Goal: Transaction & Acquisition: Purchase product/service

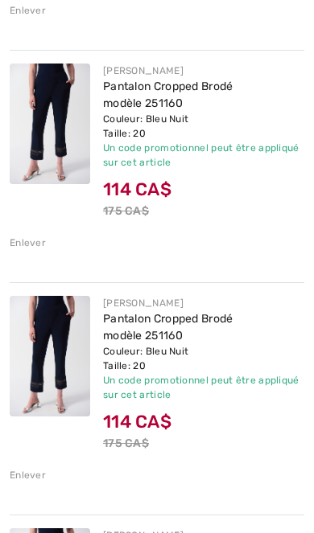
scroll to position [1593, 0]
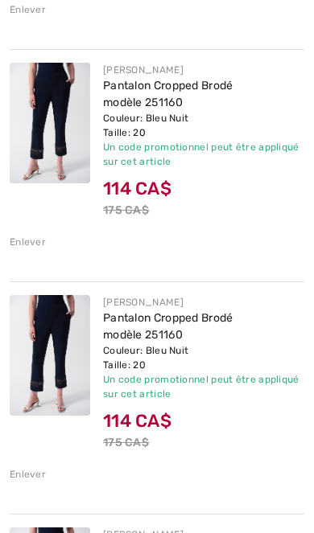
click at [29, 475] on div "Enlever" at bounding box center [28, 474] width 36 height 14
click at [34, 471] on div "Enlever" at bounding box center [28, 474] width 36 height 14
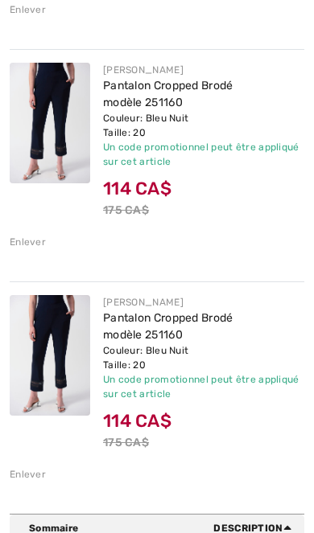
click at [31, 471] on div "Enlever" at bounding box center [28, 474] width 36 height 14
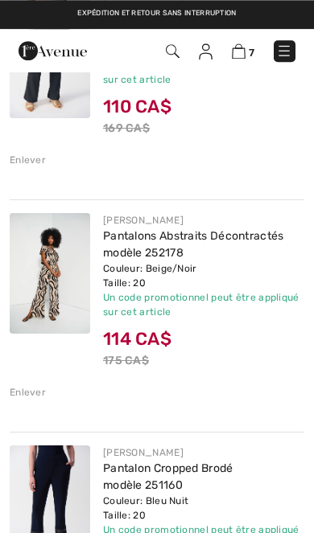
scroll to position [1207, 0]
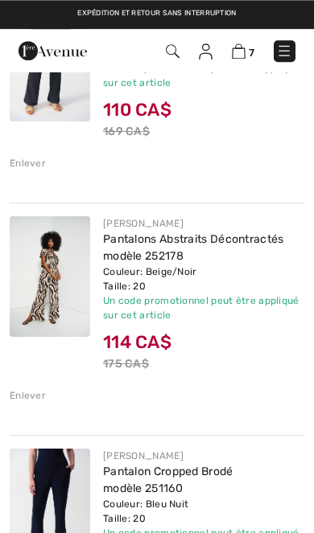
click at [56, 306] on img at bounding box center [50, 276] width 80 height 121
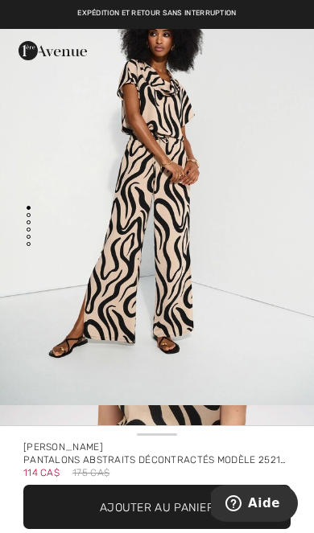
scroll to position [96, 0]
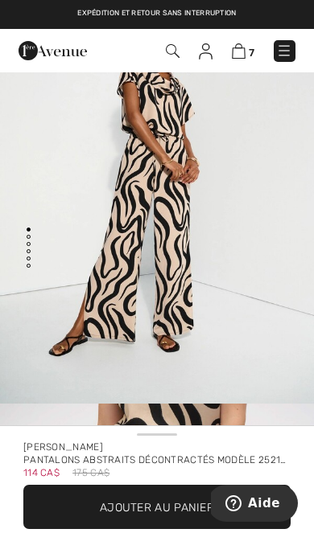
click at [238, 55] on img at bounding box center [239, 50] width 14 height 15
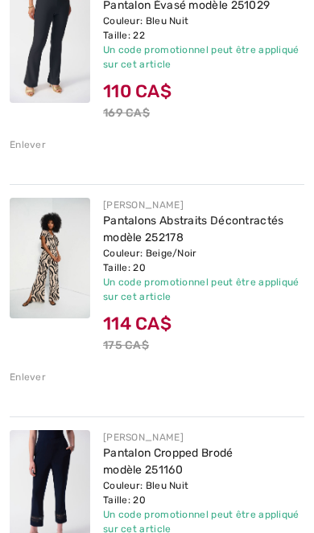
scroll to position [1226, 0]
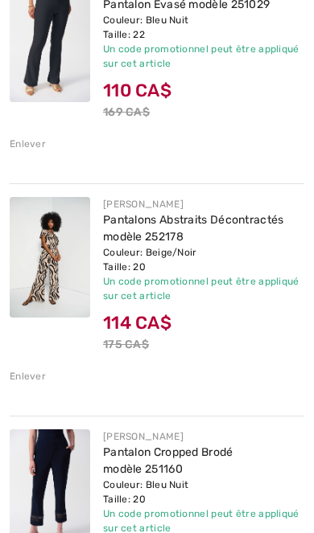
click at [28, 377] on div "Enlever" at bounding box center [28, 376] width 36 height 14
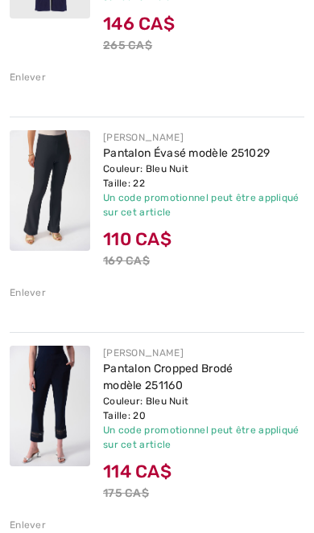
scroll to position [1078, 0]
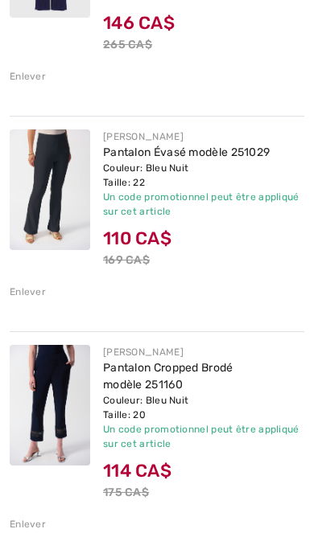
click at [144, 169] on div "Couleur: Bleu Nuit Taille: 22" at bounding box center [203, 175] width 201 height 29
click at [61, 190] on img at bounding box center [50, 190] width 80 height 121
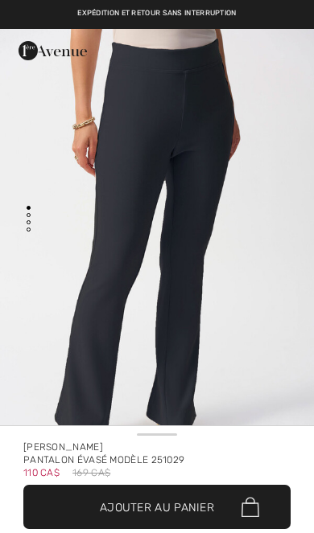
checkbox input "true"
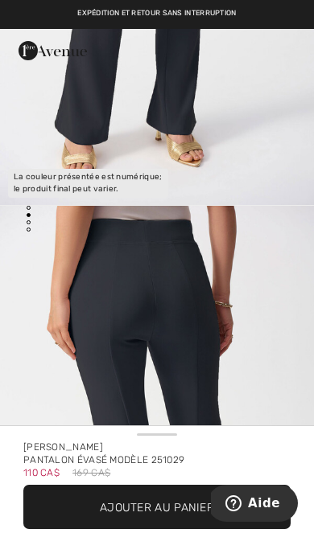
scroll to position [364, 0]
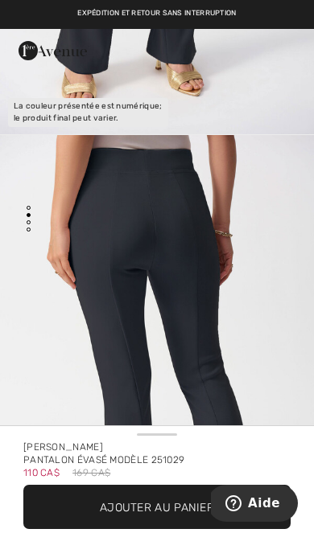
click at [173, 519] on span "✔ Ajouté au panier Ajouter au panier" at bounding box center [156, 507] width 267 height 44
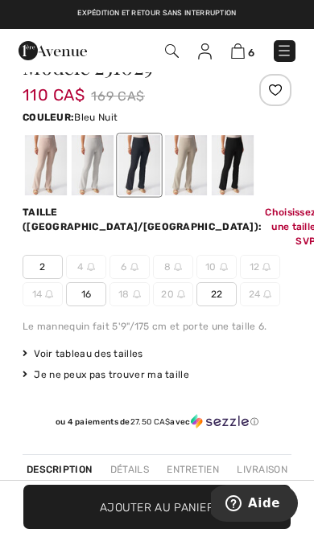
scroll to position [467, 0]
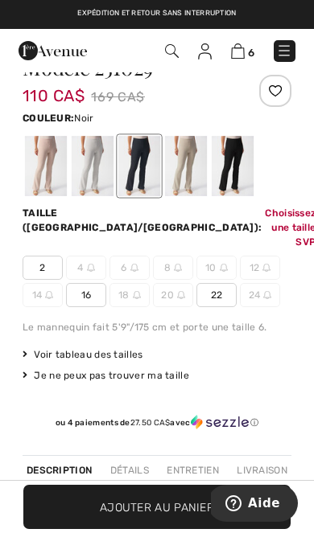
click at [232, 163] on div at bounding box center [233, 166] width 42 height 60
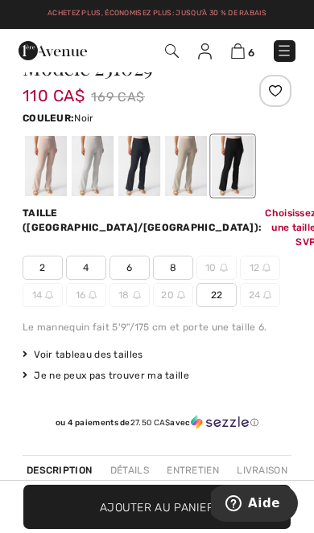
scroll to position [0, 0]
click at [216, 283] on span "22" at bounding box center [216, 295] width 40 height 24
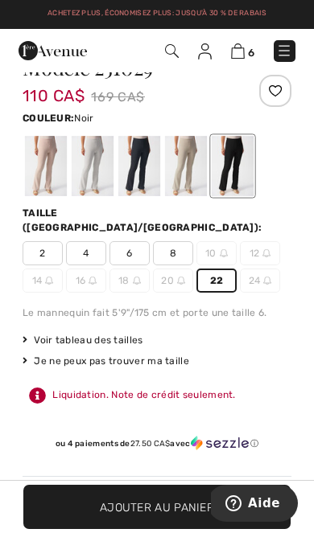
click at [196, 504] on span "Ajouter au panier" at bounding box center [157, 507] width 114 height 17
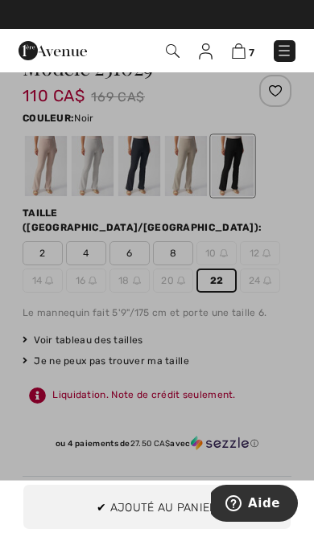
click at [294, 310] on div at bounding box center [157, 266] width 314 height 533
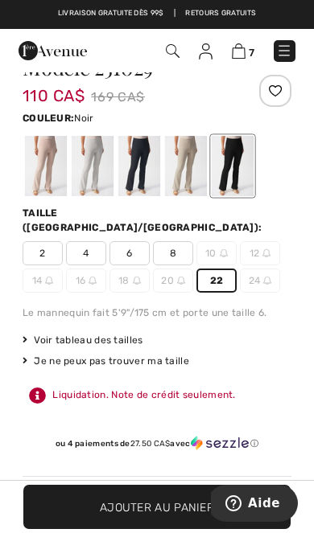
click at [179, 277] on img at bounding box center [181, 281] width 8 height 8
click at [177, 277] on img at bounding box center [181, 281] width 8 height 8
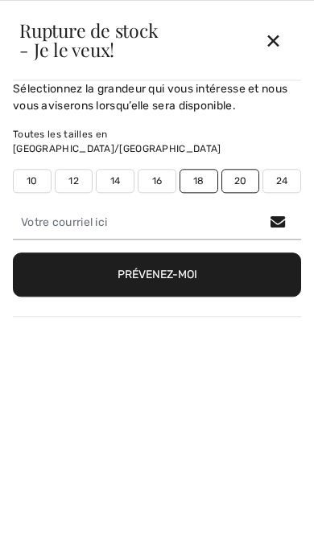
scroll to position [123, 0]
click at [233, 169] on label "20" at bounding box center [240, 181] width 39 height 24
click at [248, 169] on label "20" at bounding box center [240, 181] width 39 height 24
type input "true"
click at [281, 44] on div "✕" at bounding box center [273, 40] width 43 height 34
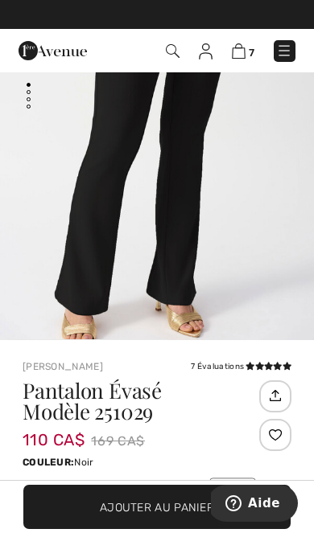
click at [179, 500] on span "Ajouter au panier" at bounding box center [157, 507] width 114 height 17
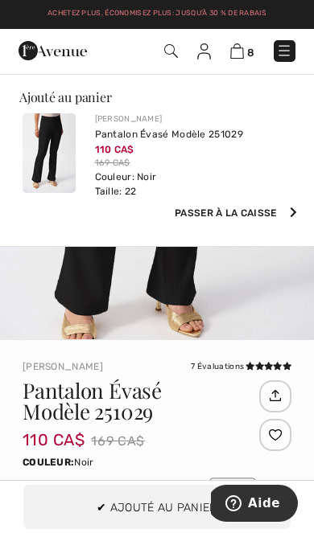
click at [167, 502] on span "Ajouter au panier" at bounding box center [181, 507] width 114 height 17
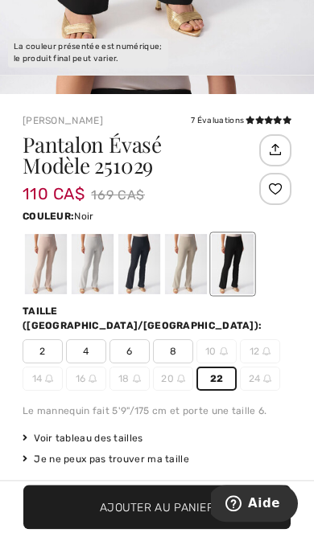
scroll to position [424, 0]
click at [42, 267] on div at bounding box center [46, 264] width 42 height 60
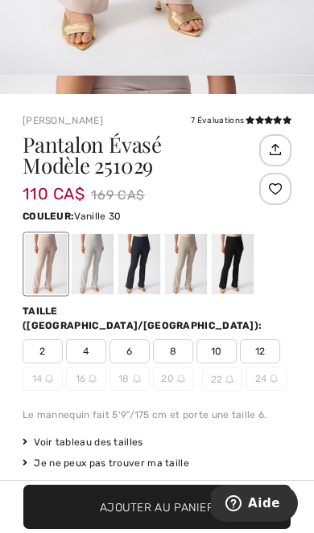
click at [97, 274] on div at bounding box center [93, 264] width 42 height 60
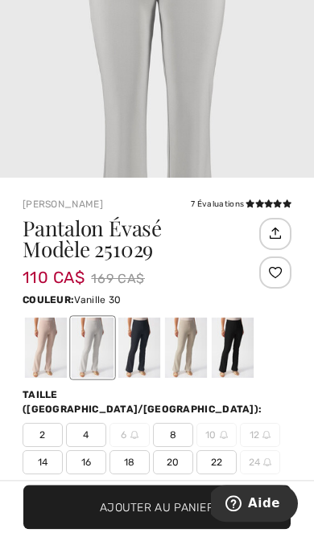
scroll to position [286, 0]
click at [172, 451] on span "20" at bounding box center [173, 463] width 40 height 24
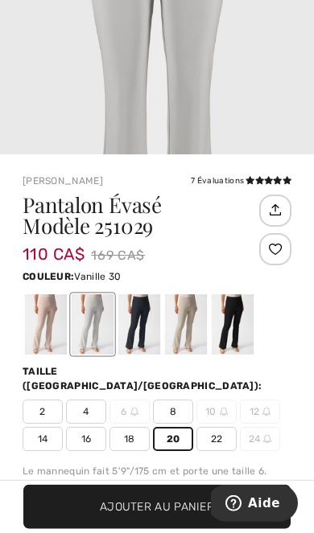
scroll to position [312, 0]
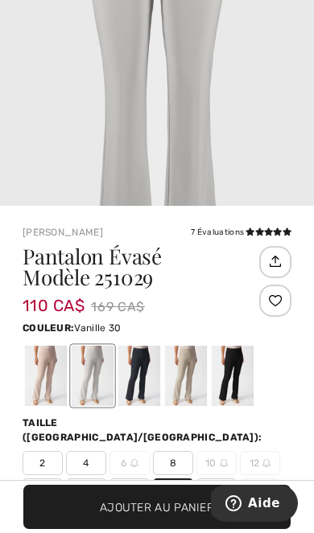
click at [199, 506] on span "Ajouter au panier" at bounding box center [157, 507] width 114 height 17
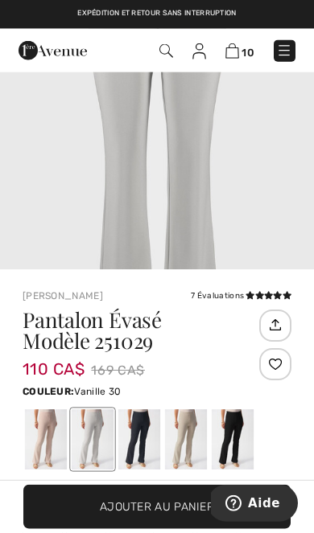
scroll to position [0, 0]
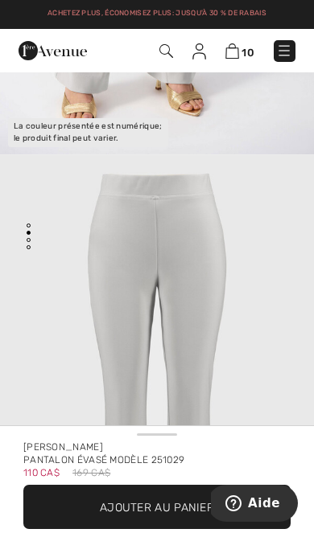
click at [233, 53] on img at bounding box center [232, 50] width 14 height 15
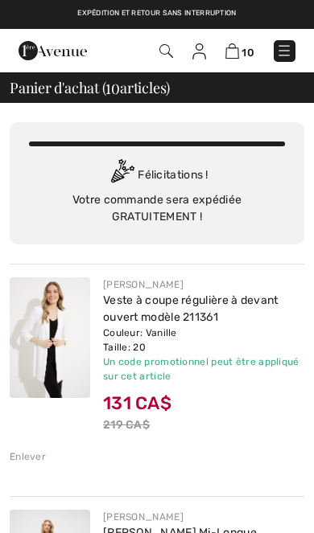
checkbox input "true"
click at [236, 52] on img at bounding box center [232, 50] width 14 height 15
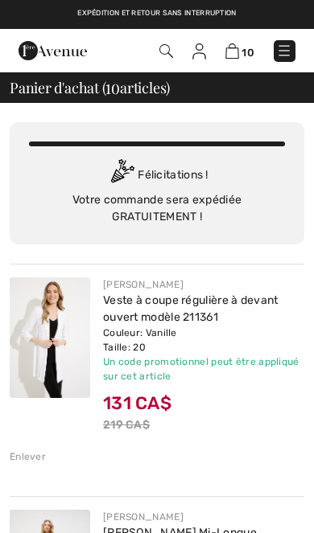
click at [164, 315] on link "Veste à coupe régulière à devant ouvert modèle 211361" at bounding box center [190, 309] width 175 height 31
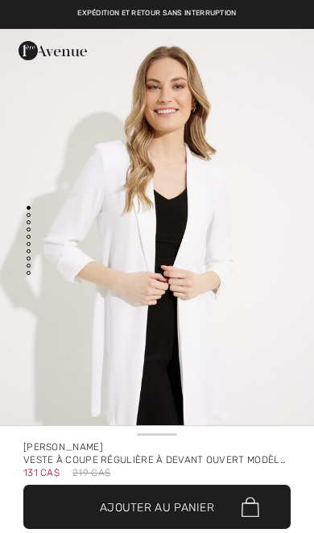
checkbox input "true"
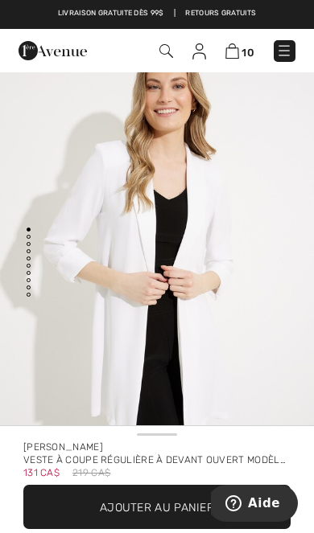
click at [284, 44] on img at bounding box center [284, 51] width 16 height 16
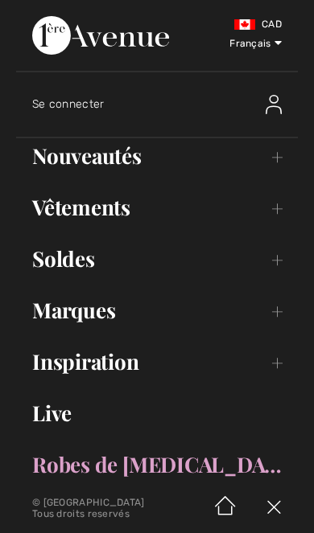
click at [78, 266] on link "Soldes Toggle submenu" at bounding box center [157, 258] width 282 height 35
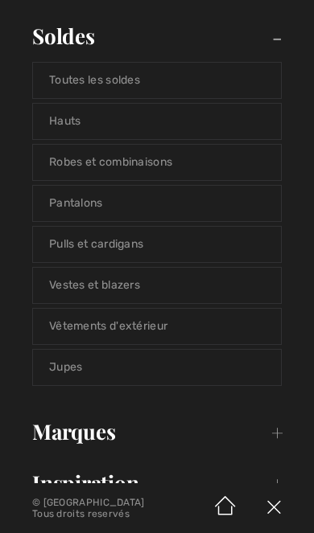
scroll to position [232, 0]
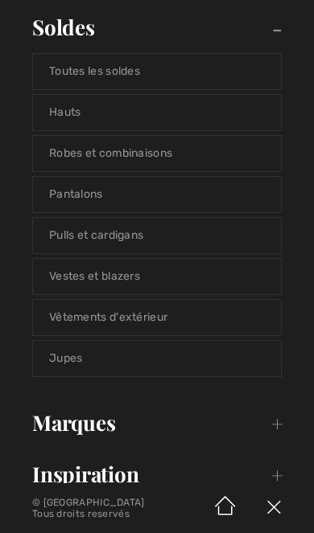
click at [78, 366] on link "Jupes" at bounding box center [157, 358] width 248 height 35
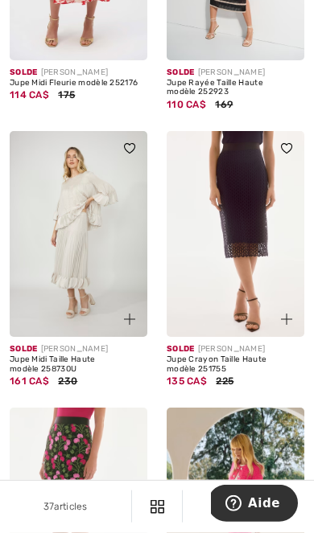
scroll to position [660, 0]
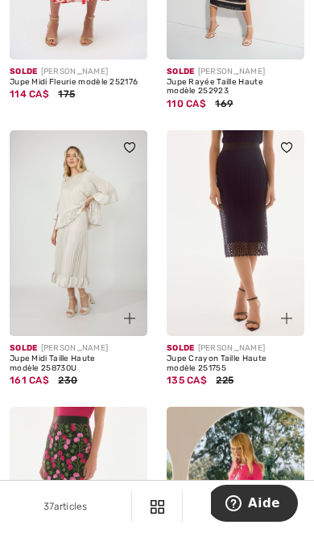
click at [249, 261] on img at bounding box center [236, 233] width 138 height 207
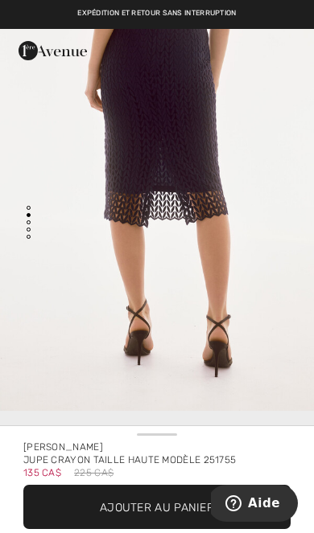
click at [200, 497] on span "✔ Ajouté au panier Ajouter au panier" at bounding box center [156, 507] width 267 height 44
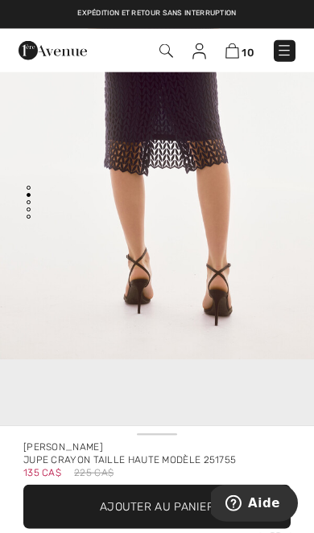
scroll to position [32, 0]
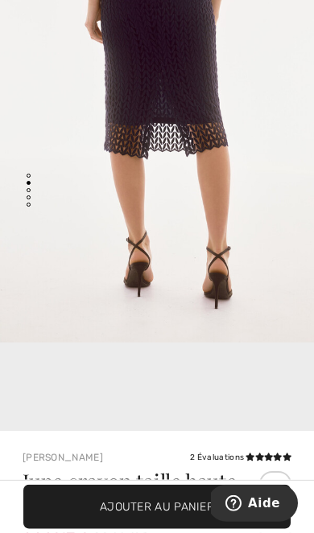
click at [171, 504] on span "Ajouter au panier" at bounding box center [157, 507] width 114 height 17
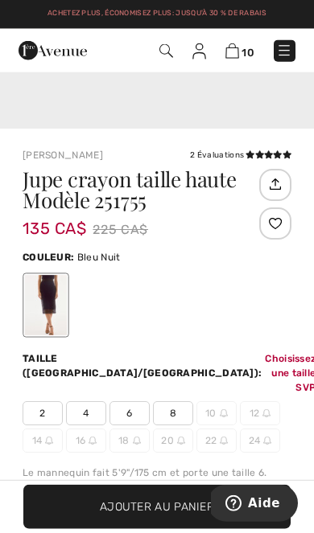
scroll to position [330, 0]
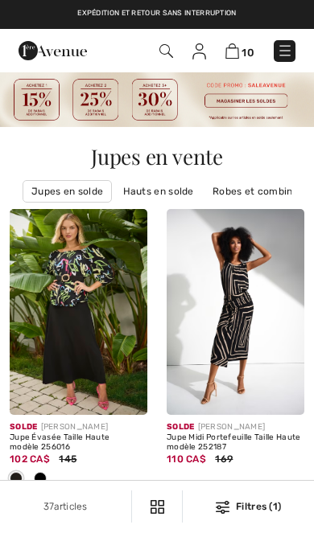
checkbox input "true"
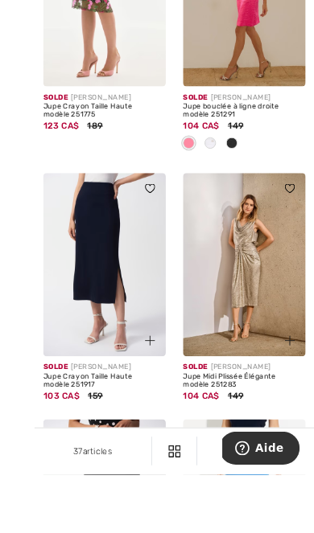
scroll to position [1236, 0]
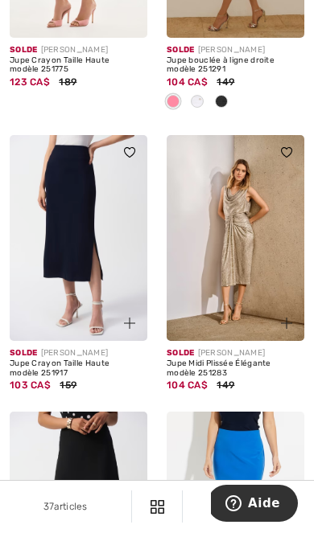
click at [85, 294] on img at bounding box center [79, 238] width 138 height 207
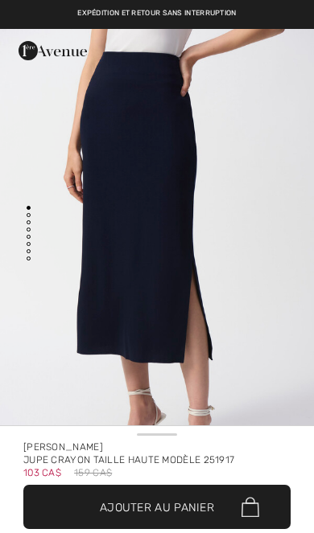
checkbox input "true"
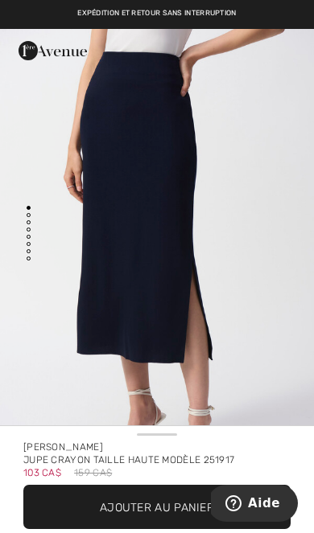
click at [200, 510] on span "Ajouter au panier" at bounding box center [157, 507] width 114 height 17
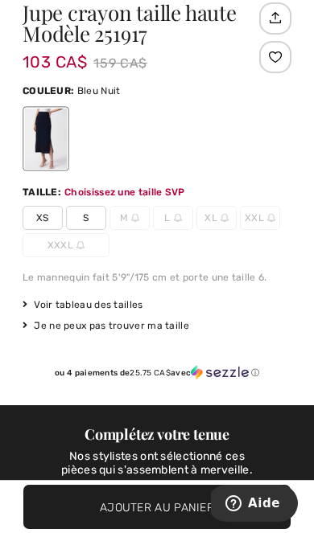
scroll to position [579, 0]
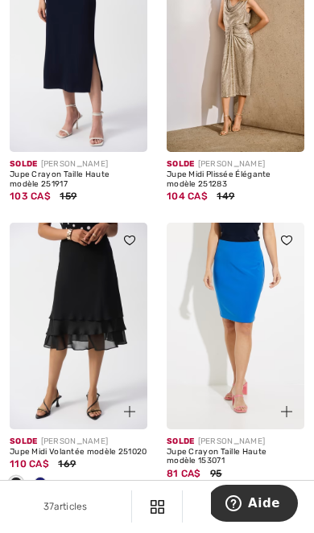
scroll to position [1426, 0]
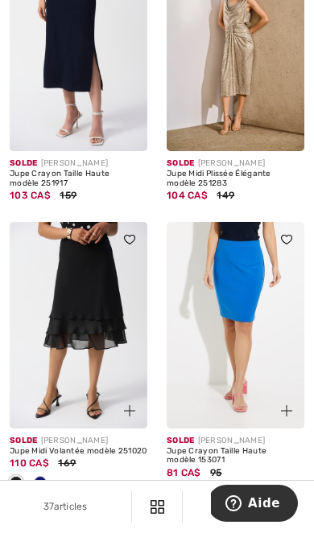
click at [246, 364] on img at bounding box center [236, 325] width 138 height 207
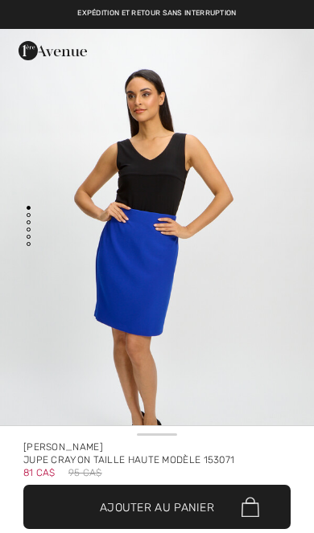
checkbox input "true"
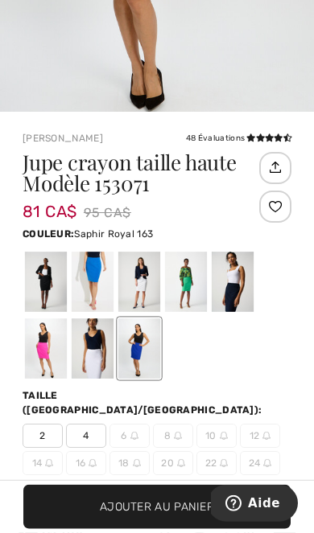
scroll to position [352, 0]
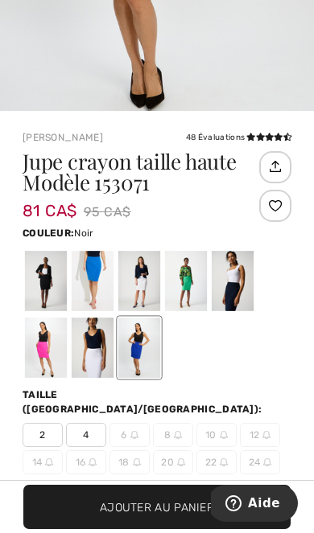
click at [50, 298] on div at bounding box center [46, 281] width 42 height 60
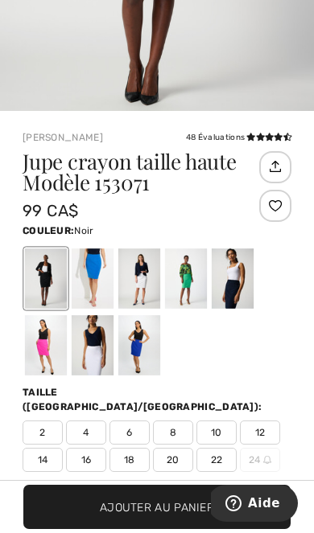
click at [142, 281] on div at bounding box center [139, 279] width 42 height 60
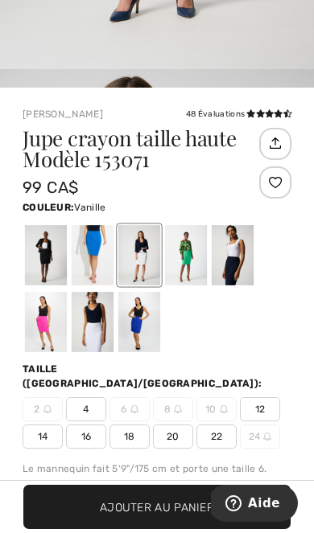
scroll to position [431, 0]
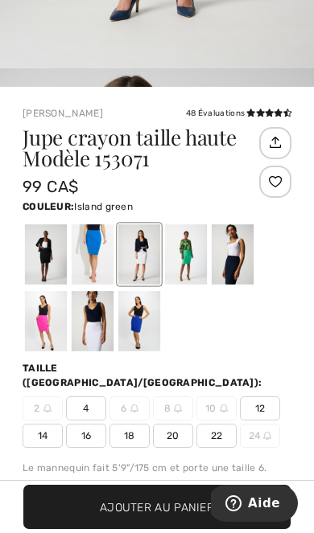
click at [191, 257] on div at bounding box center [186, 254] width 42 height 60
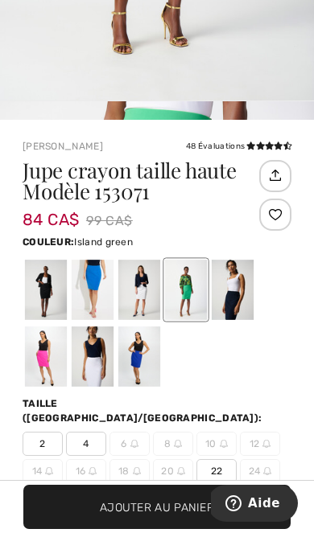
scroll to position [400, 0]
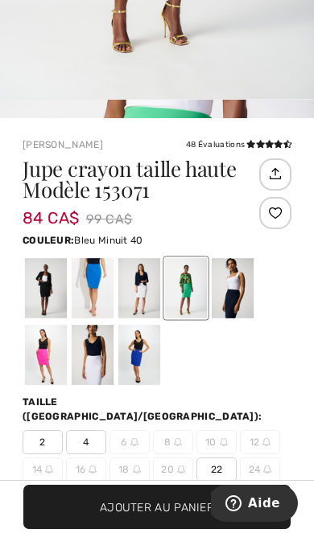
click at [241, 289] on div at bounding box center [233, 288] width 42 height 60
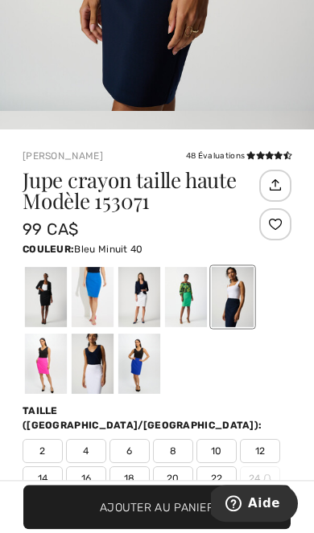
scroll to position [389, 0]
click at [144, 376] on div at bounding box center [139, 364] width 42 height 60
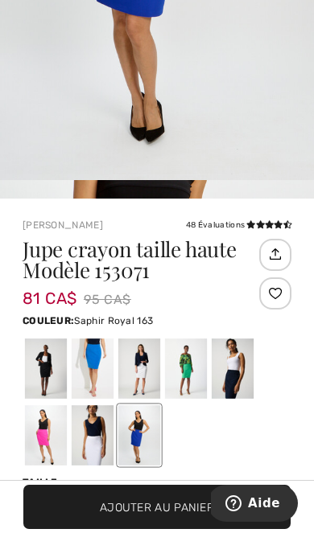
click at [103, 439] on div at bounding box center [93, 436] width 42 height 60
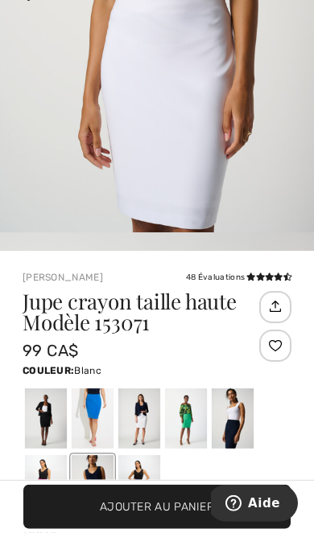
scroll to position [271, 0]
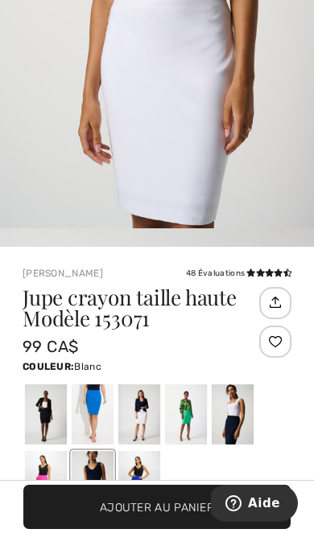
click at [53, 494] on div at bounding box center [46, 481] width 42 height 60
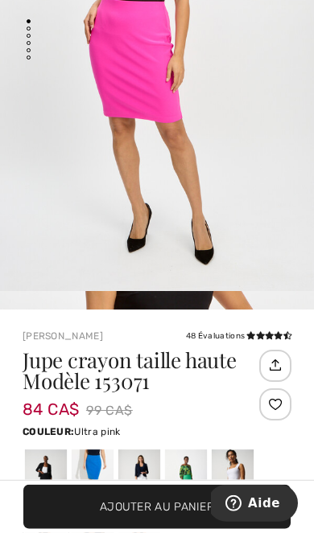
scroll to position [209, 0]
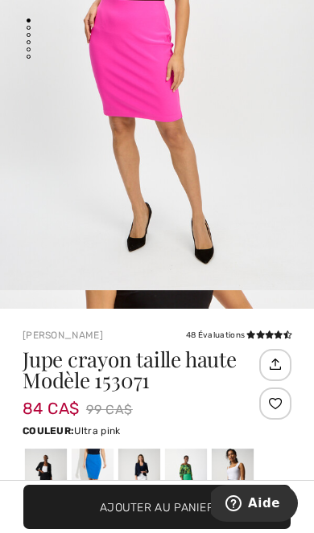
click at [47, 476] on div at bounding box center [46, 479] width 42 height 60
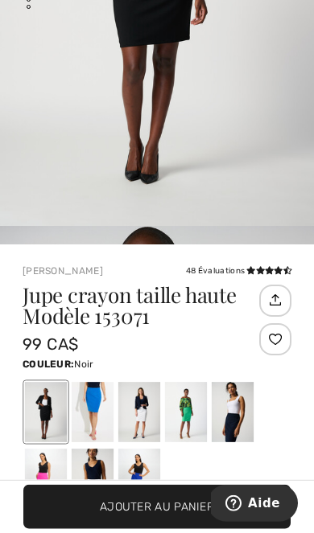
scroll to position [274, 0]
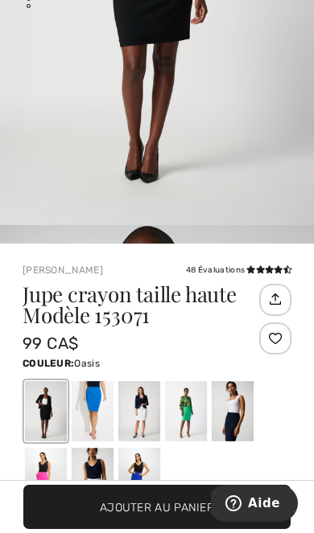
click at [96, 418] on div at bounding box center [93, 411] width 42 height 60
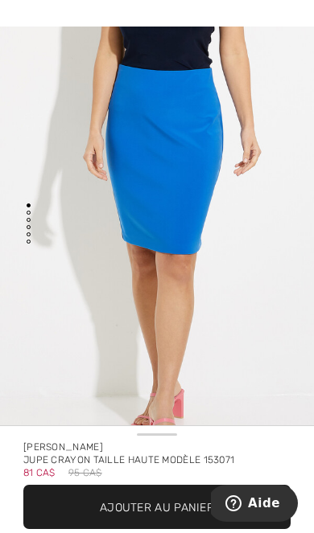
scroll to position [3, 0]
click at [245, 214] on img "1 / 5" at bounding box center [157, 261] width 314 height 471
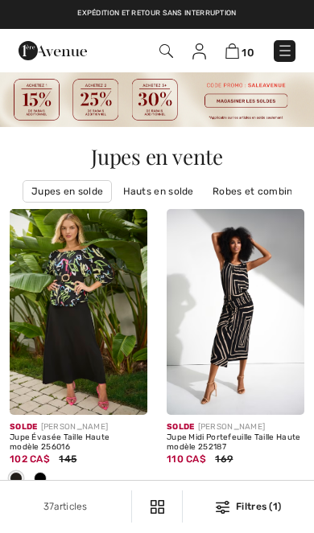
checkbox input "true"
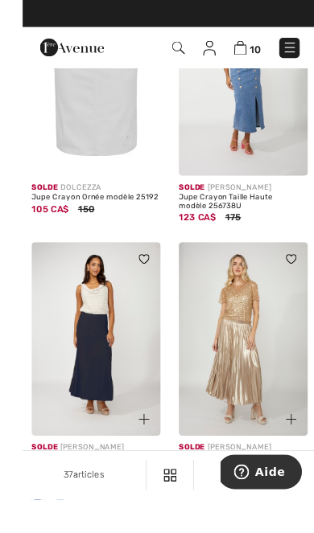
scroll to position [2094, 0]
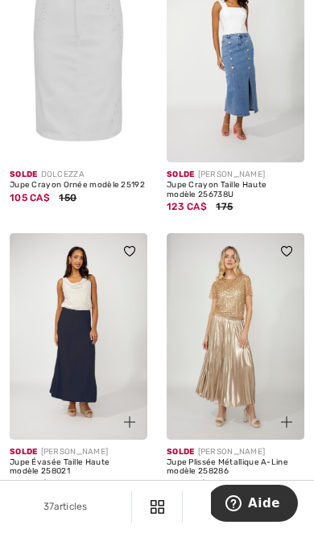
click at [98, 377] on img at bounding box center [79, 336] width 138 height 207
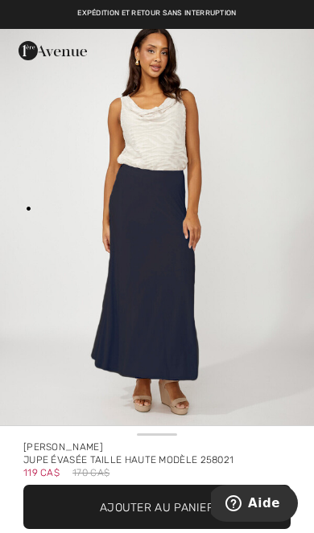
scroll to position [34, 0]
click at [171, 510] on span "Ajouter au panier" at bounding box center [157, 507] width 114 height 17
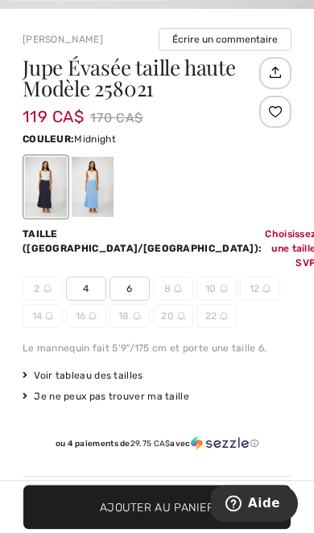
scroll to position [575, 0]
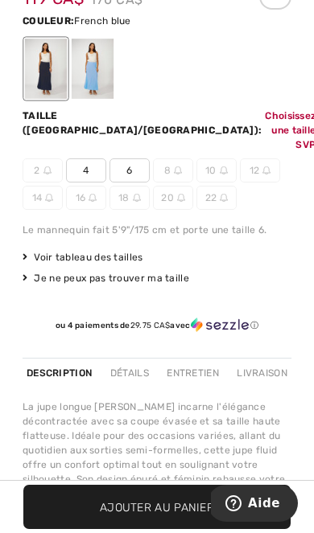
click at [94, 72] on div at bounding box center [93, 69] width 42 height 60
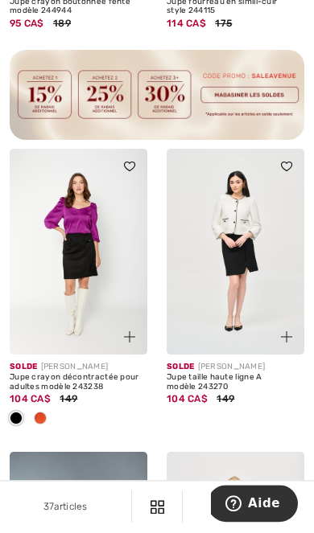
scroll to position [3704, 0]
click at [39, 412] on span at bounding box center [40, 418] width 13 height 13
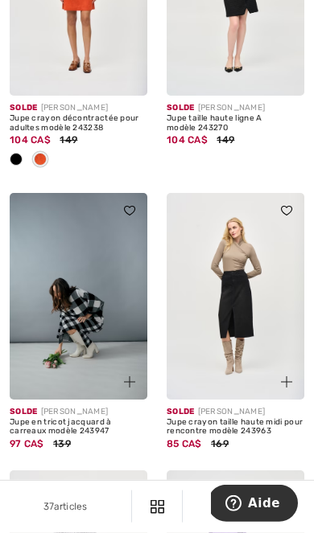
scroll to position [3969, 0]
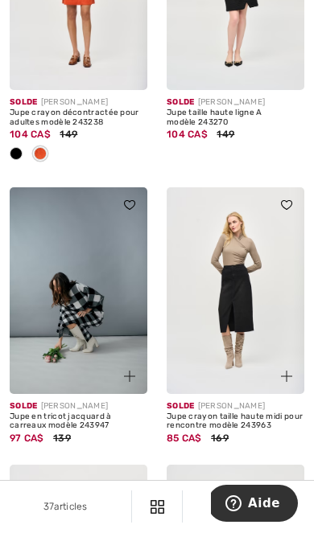
click at [248, 311] on img at bounding box center [236, 290] width 138 height 207
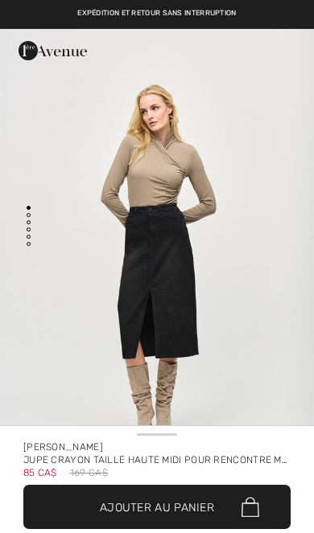
checkbox input "true"
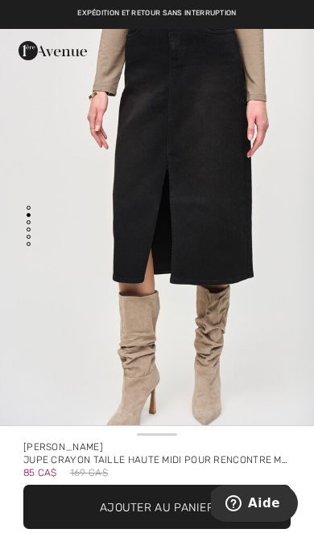
scroll to position [521, 0]
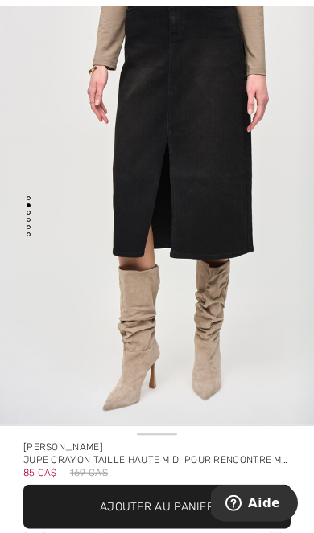
click at [169, 503] on span "Ajouter au panier" at bounding box center [157, 507] width 114 height 17
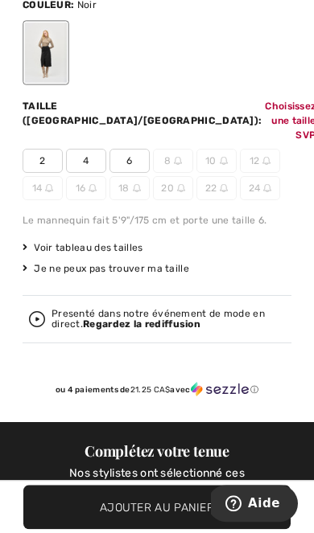
scroll to position [631, 0]
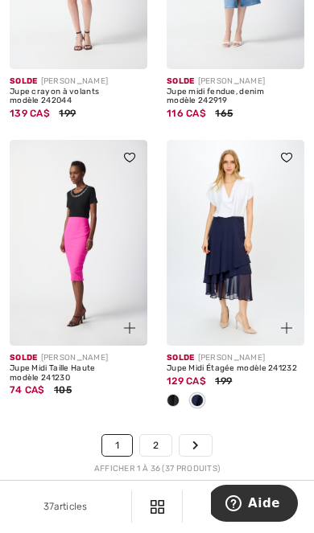
scroll to position [5424, 0]
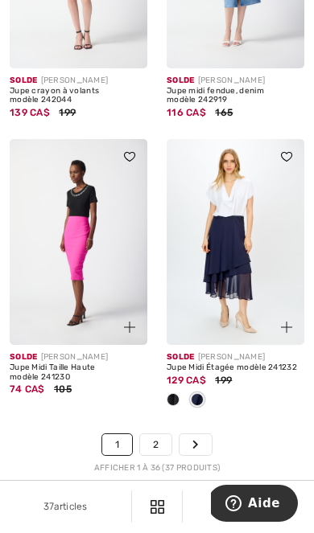
click at [154, 434] on link "2" at bounding box center [155, 444] width 31 height 21
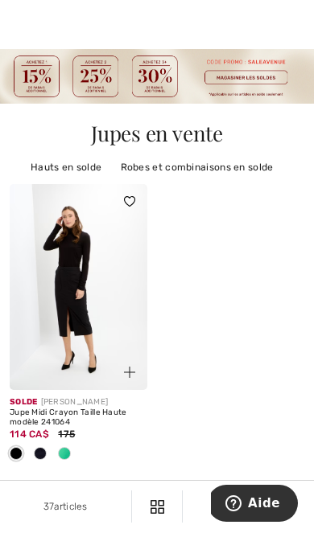
scroll to position [23, 0]
click at [88, 323] on img at bounding box center [79, 287] width 138 height 207
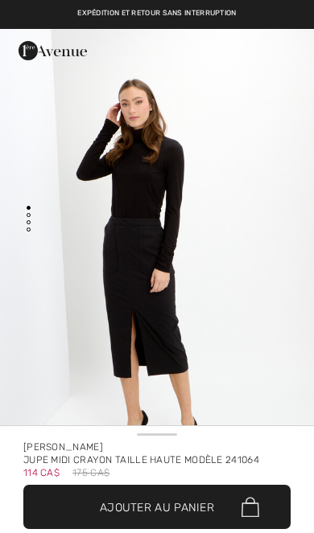
checkbox input "true"
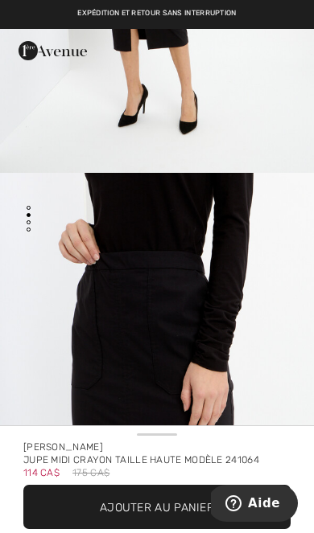
scroll to position [348, 0]
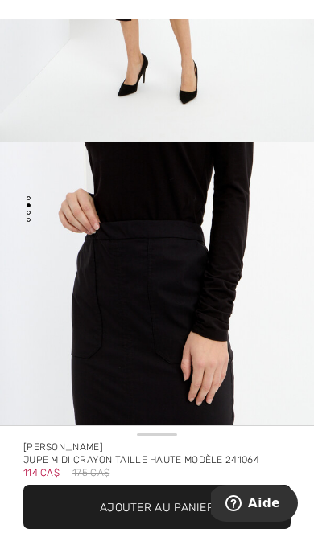
click at [192, 510] on span "Ajouter au panier" at bounding box center [157, 507] width 114 height 17
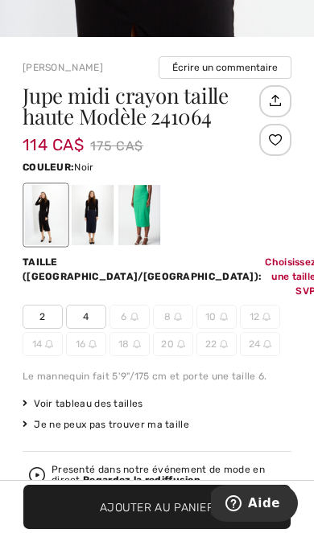
scroll to position [574, 0]
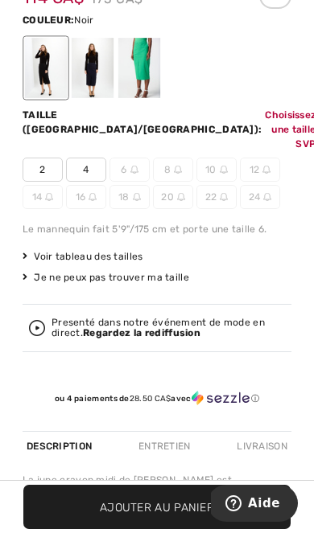
click at [93, 83] on div at bounding box center [93, 68] width 42 height 60
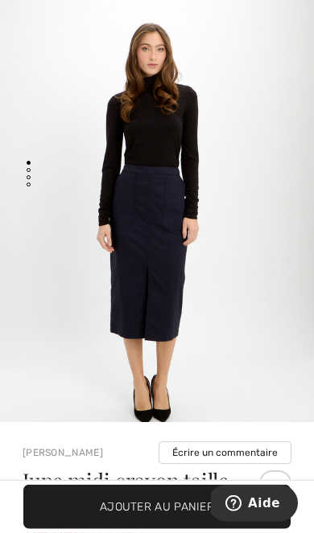
scroll to position [51, 0]
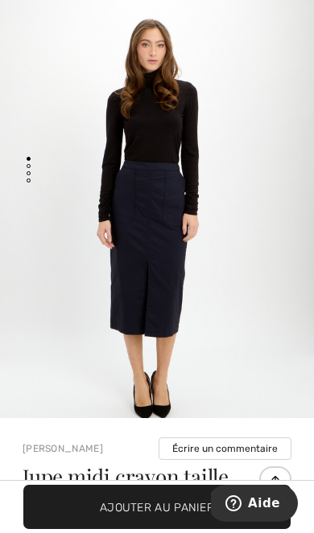
click at [252, 261] on img "1 / 4" at bounding box center [157, 212] width 314 height 471
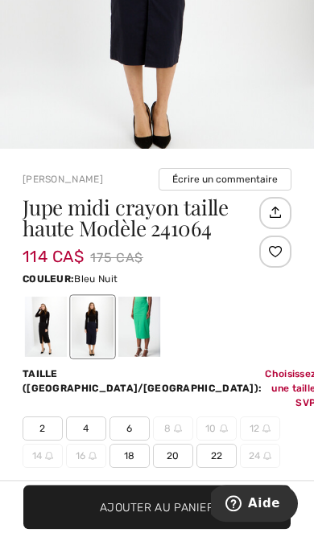
scroll to position [321, 0]
click at [221, 444] on span "22" at bounding box center [216, 456] width 40 height 24
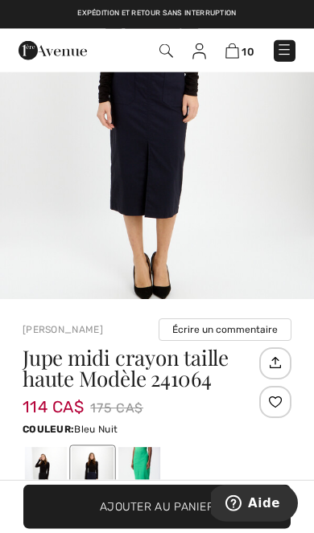
scroll to position [171, 0]
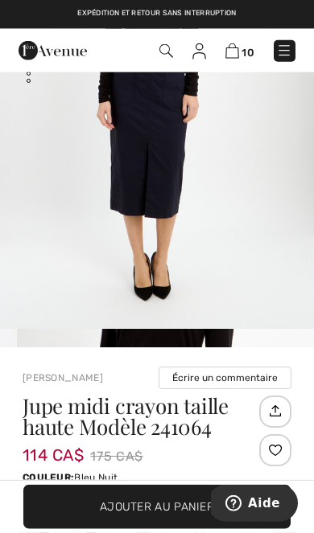
click at [191, 509] on span "Ajouter au panier" at bounding box center [157, 507] width 114 height 17
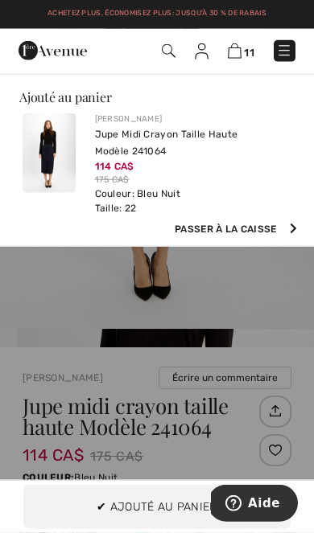
click at [259, 340] on div at bounding box center [157, 266] width 314 height 533
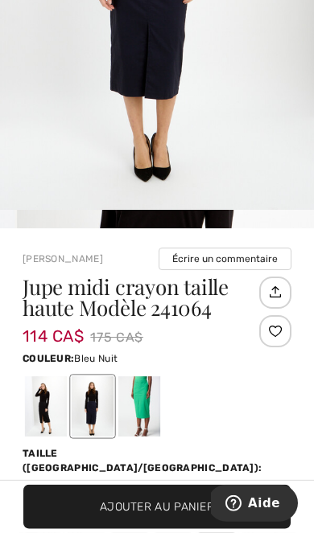
scroll to position [290, 0]
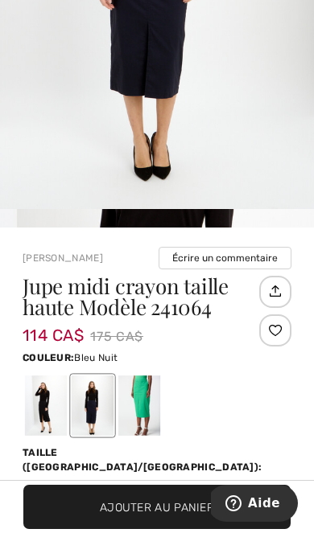
click at [173, 509] on span "20" at bounding box center [173, 521] width 40 height 24
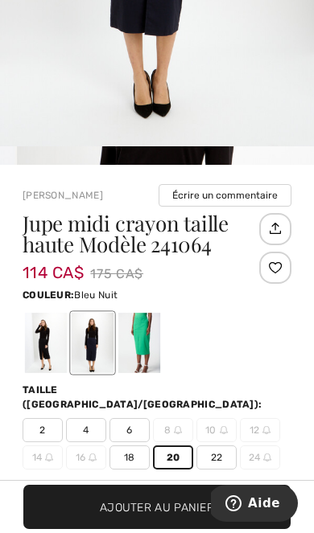
scroll to position [348, 0]
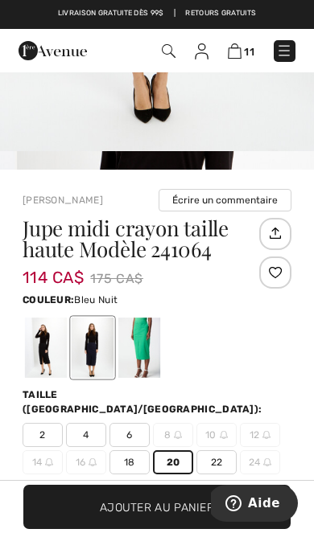
click at [109, 515] on span "Voir tableau des tailles" at bounding box center [83, 522] width 121 height 14
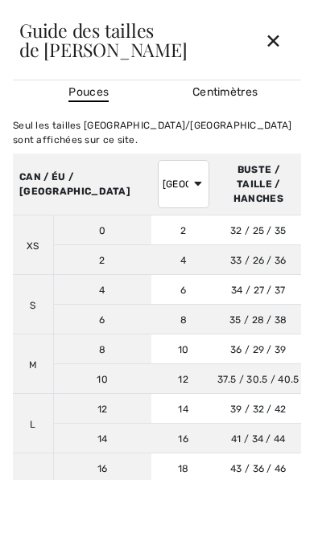
scroll to position [0, 0]
click at [273, 38] on div "✕" at bounding box center [273, 40] width 43 height 34
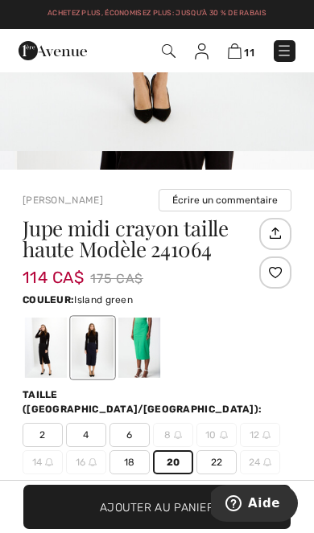
click at [151, 353] on div at bounding box center [139, 348] width 42 height 60
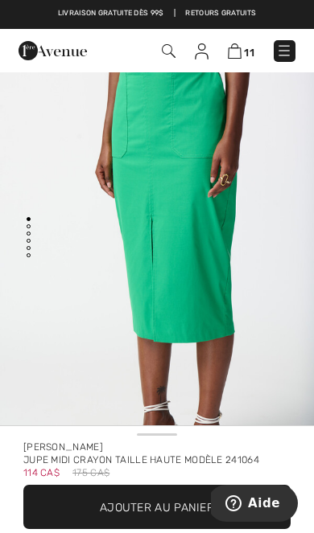
click at [237, 282] on img "1 / 6" at bounding box center [157, 264] width 314 height 470
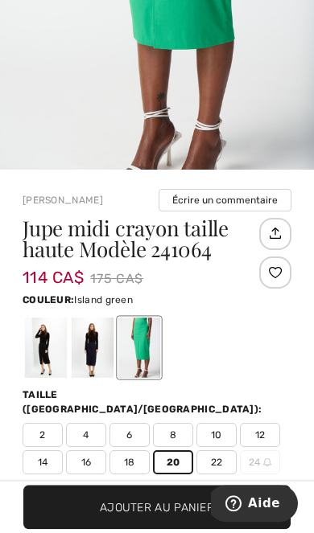
scroll to position [294, 0]
click at [47, 350] on div at bounding box center [46, 348] width 42 height 60
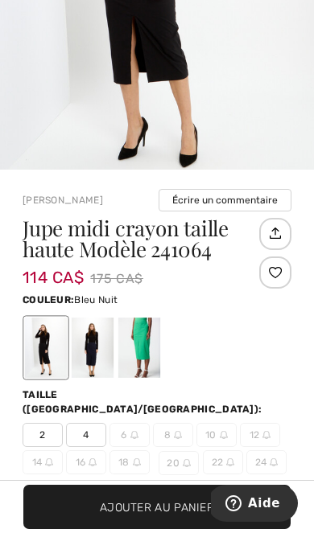
click at [92, 357] on div at bounding box center [93, 348] width 42 height 60
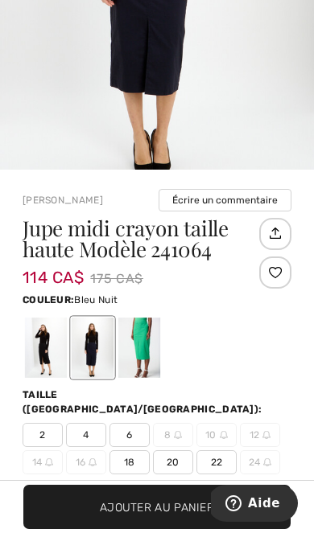
click at [229, 453] on span "22" at bounding box center [216, 463] width 40 height 24
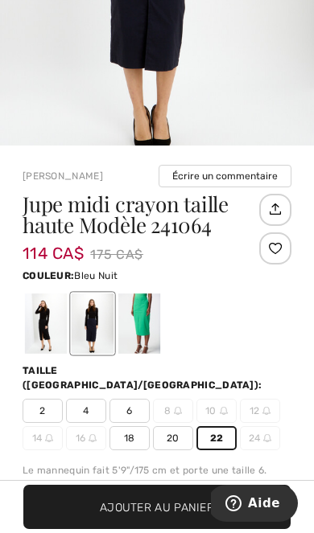
scroll to position [320, 0]
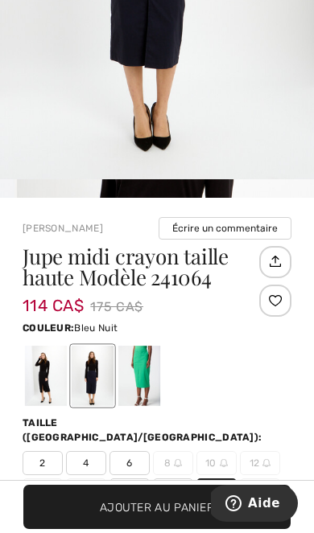
click at [181, 511] on span "Ajouter au panier" at bounding box center [157, 507] width 114 height 17
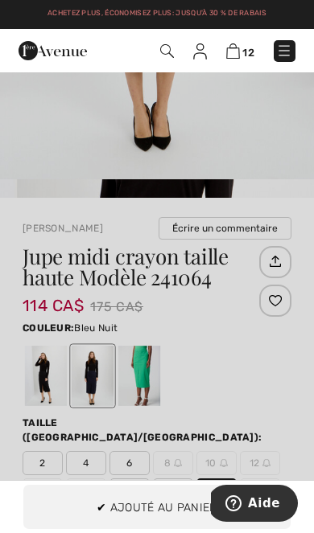
click at [248, 364] on div at bounding box center [157, 266] width 314 height 533
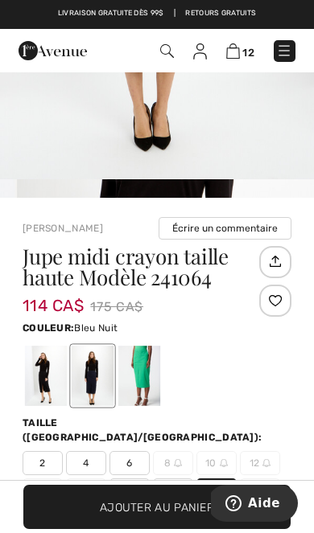
click at [149, 382] on div at bounding box center [139, 376] width 42 height 60
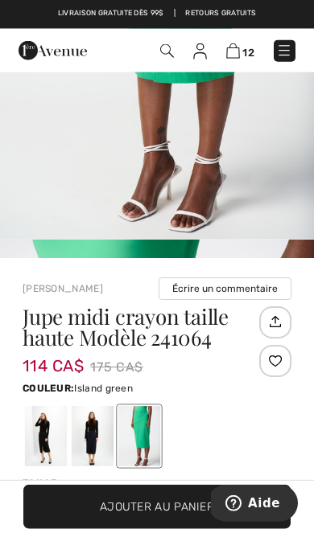
scroll to position [257, 0]
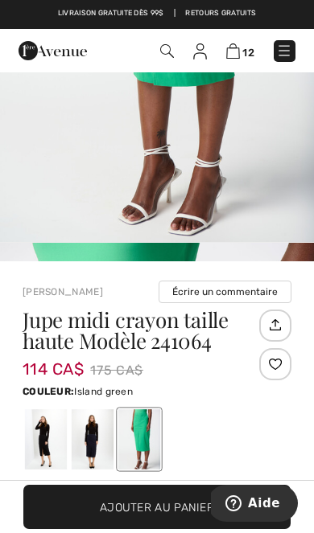
click at [196, 507] on span "Ajouter au panier" at bounding box center [157, 507] width 114 height 17
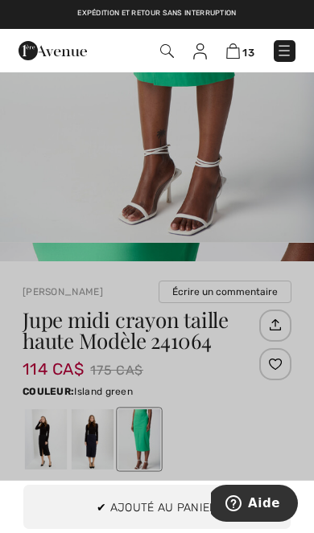
click at [253, 356] on div at bounding box center [157, 266] width 314 height 533
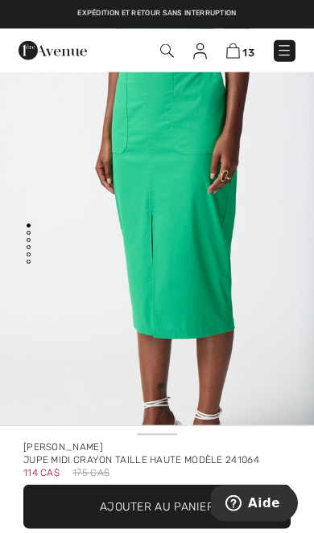
scroll to position [0, 0]
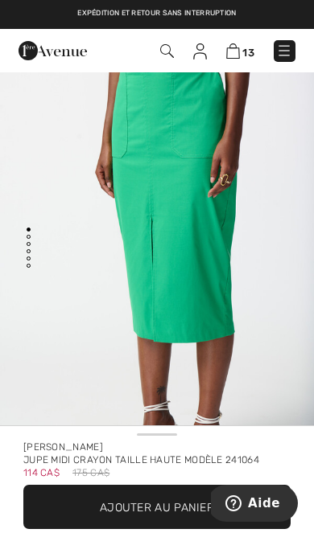
click at [239, 47] on img at bounding box center [233, 50] width 14 height 15
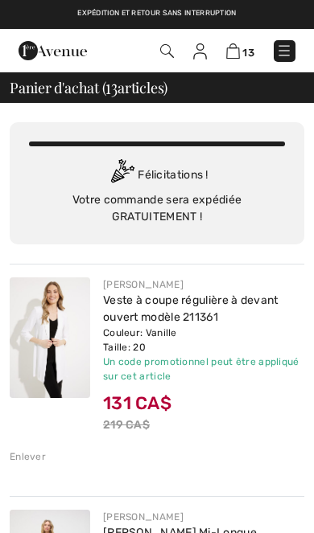
checkbox input "true"
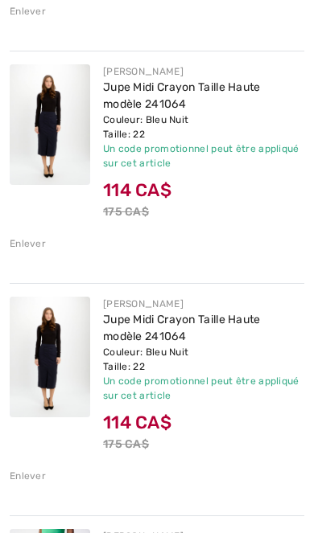
scroll to position [2454, 0]
click at [35, 476] on div "Enlever" at bounding box center [28, 476] width 36 height 14
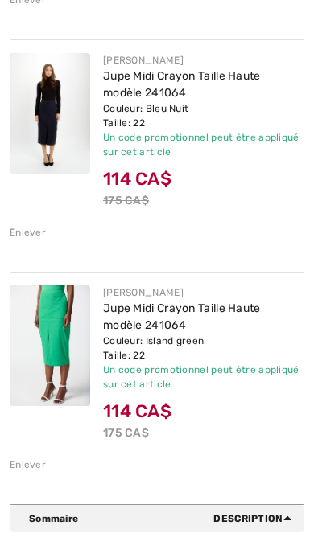
scroll to position [2465, 0]
click at [31, 459] on div "Enlever" at bounding box center [28, 465] width 36 height 14
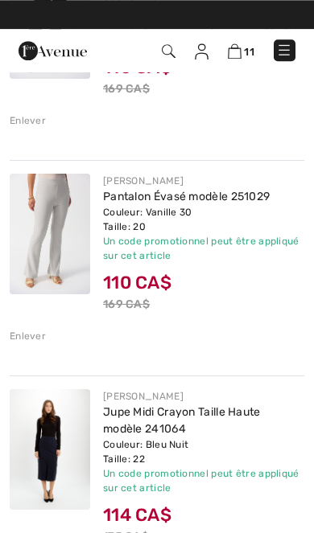
scroll to position [2128, 0]
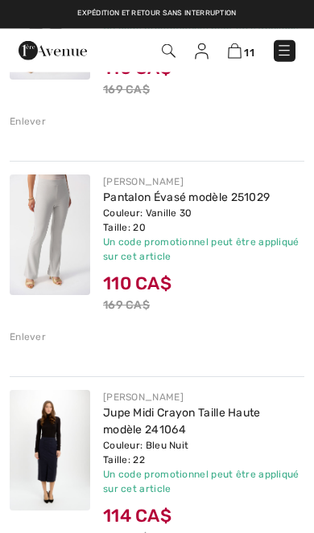
click at [153, 203] on link "Pantalon Évasé modèle 251029" at bounding box center [186, 198] width 167 height 14
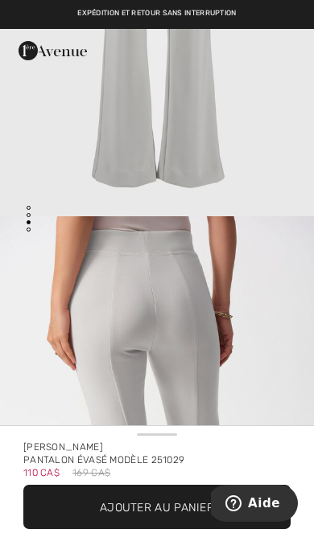
scroll to position [751, 0]
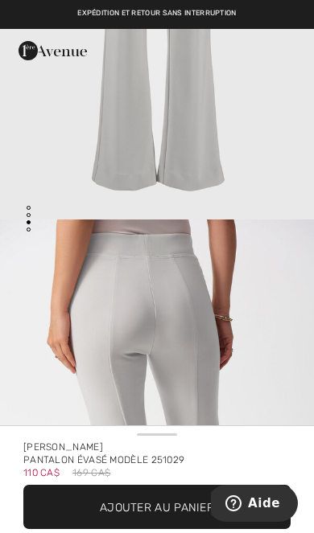
click at [181, 506] on span "Ajouter au panier" at bounding box center [157, 507] width 114 height 17
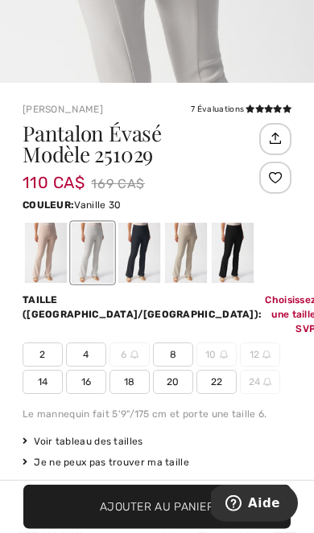
scroll to position [566, 0]
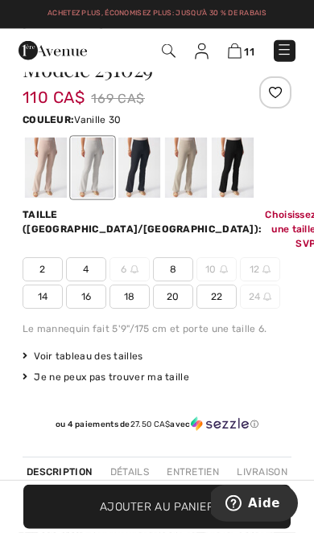
click at [212, 285] on span "22" at bounding box center [216, 297] width 40 height 24
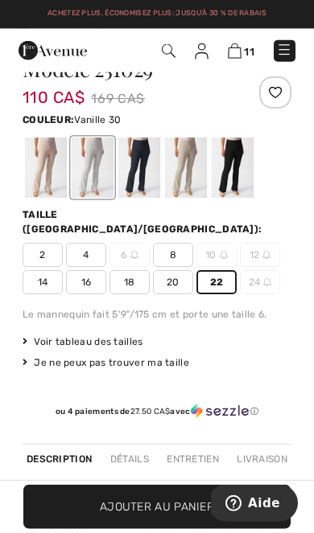
scroll to position [466, 0]
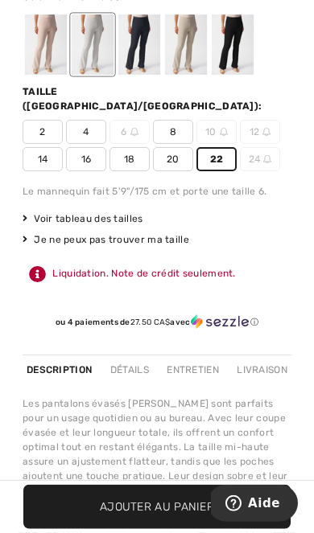
click at [110, 212] on span "Voir tableau des tailles" at bounding box center [83, 219] width 121 height 14
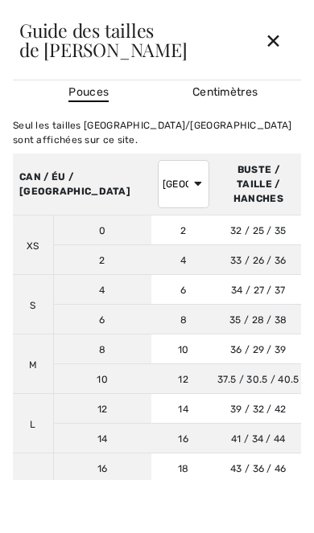
scroll to position [-1, 0]
click at [276, 32] on div "✕" at bounding box center [273, 40] width 43 height 34
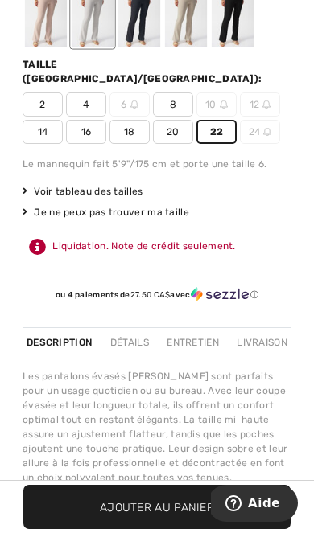
scroll to position [670, 0]
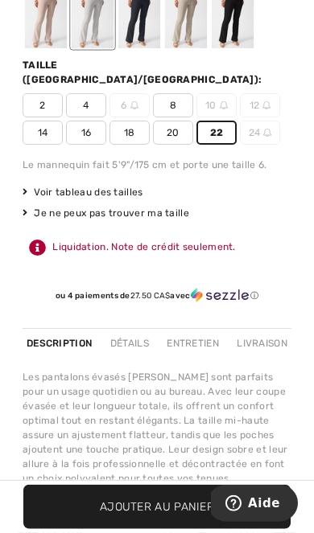
click at [196, 503] on span "Ajouter au panier" at bounding box center [157, 507] width 114 height 17
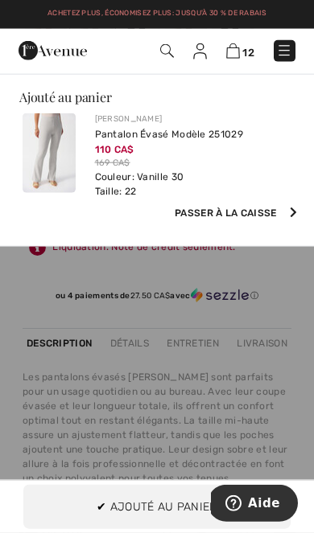
click at [231, 49] on img at bounding box center [233, 50] width 14 height 15
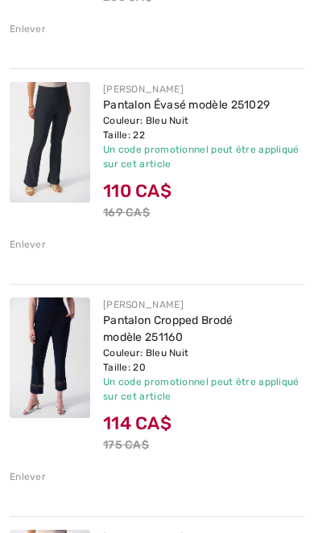
scroll to position [1126, 0]
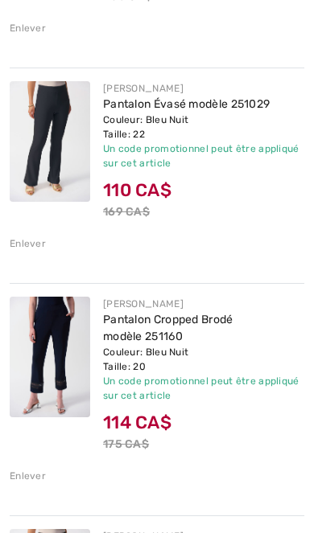
click at [58, 154] on img at bounding box center [50, 141] width 80 height 121
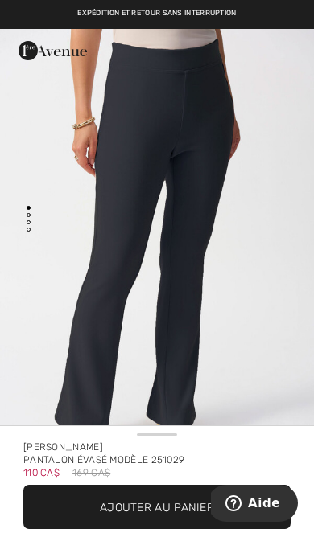
click at [183, 507] on span "Ajouter au panier" at bounding box center [157, 507] width 114 height 17
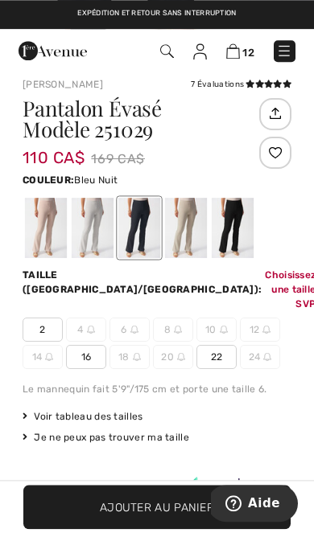
scroll to position [406, 0]
click at [235, 220] on div at bounding box center [233, 228] width 42 height 60
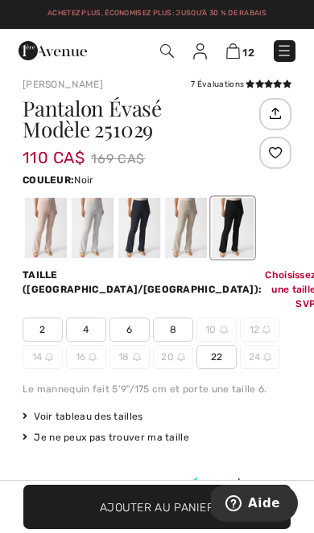
click at [184, 504] on span "Ajouter au panier" at bounding box center [157, 507] width 114 height 17
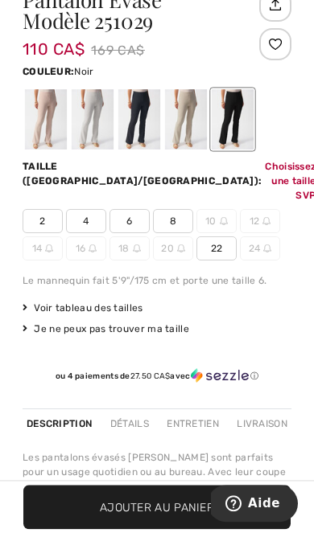
scroll to position [566, 0]
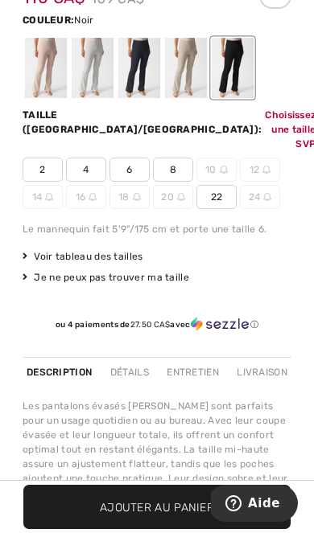
click at [218, 185] on span "22" at bounding box center [216, 197] width 40 height 24
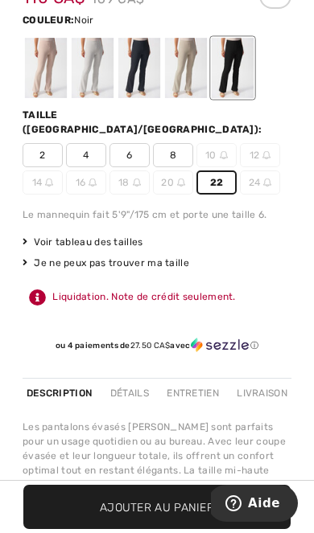
click at [183, 509] on span "Ajouter au panier" at bounding box center [157, 507] width 114 height 17
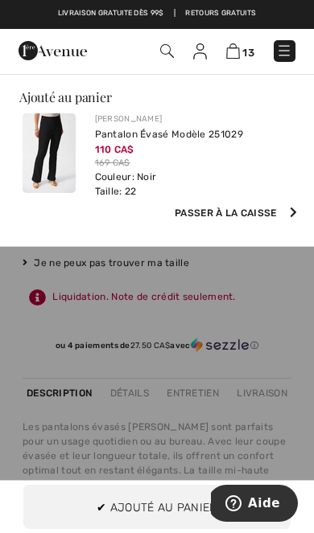
click at [237, 50] on img at bounding box center [233, 50] width 14 height 15
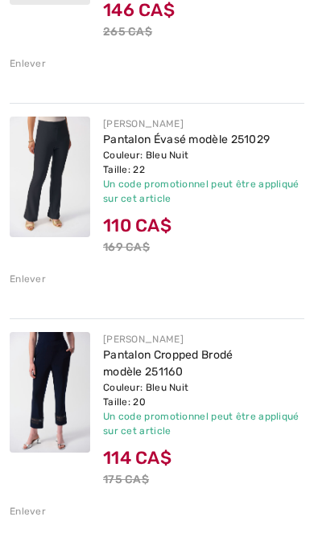
scroll to position [1092, 0]
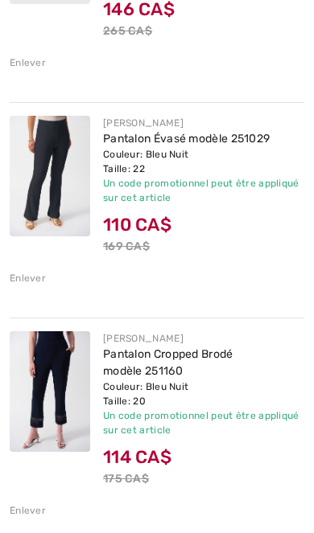
click at [49, 410] on img at bounding box center [50, 391] width 80 height 121
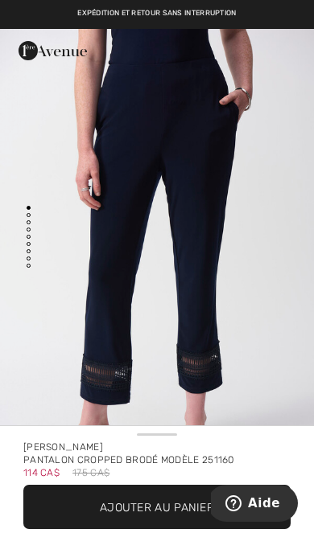
scroll to position [2, 0]
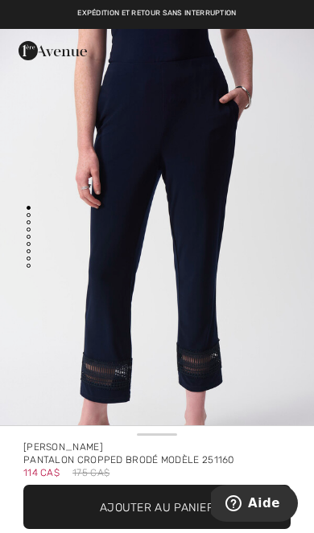
click at [246, 336] on img "1 / 8" at bounding box center [157, 262] width 314 height 470
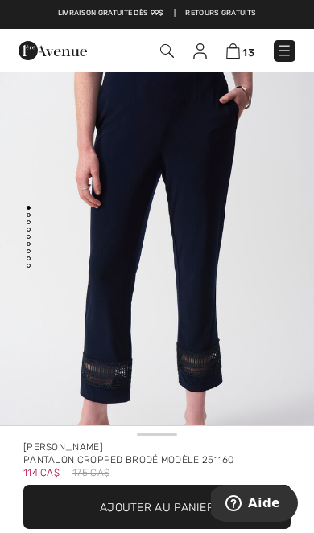
click at [237, 51] on img at bounding box center [233, 50] width 14 height 15
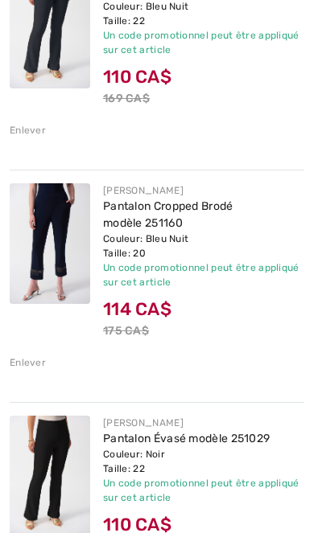
scroll to position [1245, 0]
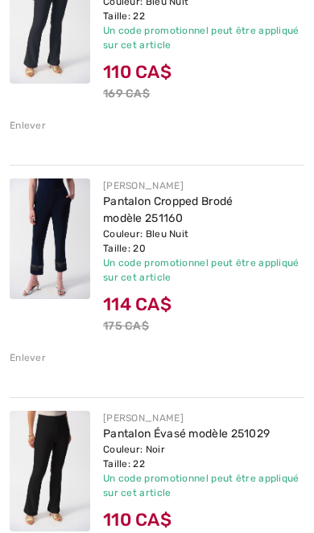
click at [28, 360] on div "Enlever" at bounding box center [28, 358] width 36 height 14
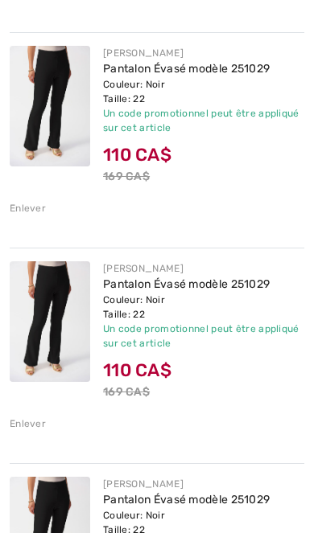
scroll to position [1382, 0]
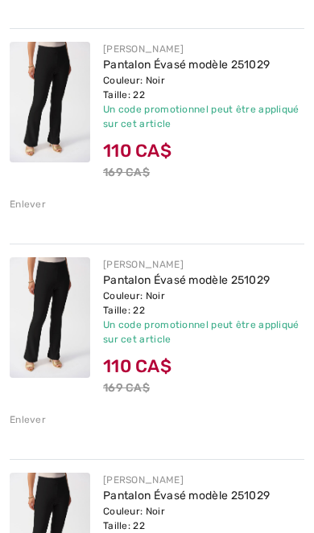
click at [26, 420] on div "Enlever" at bounding box center [28, 420] width 36 height 14
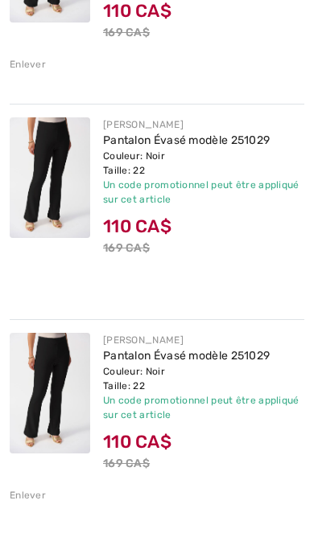
scroll to position [1531, 0]
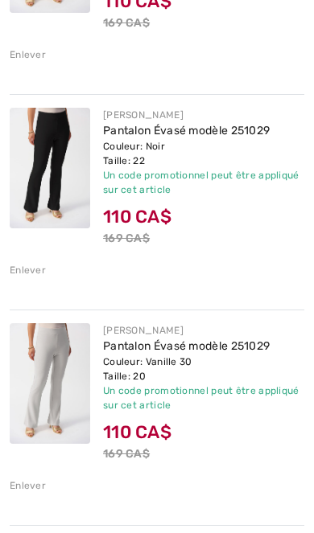
click at [28, 272] on div "Enlever" at bounding box center [28, 270] width 36 height 14
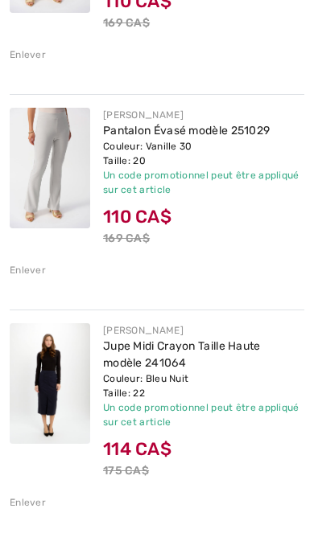
click at [33, 275] on div "Enlever" at bounding box center [28, 270] width 36 height 14
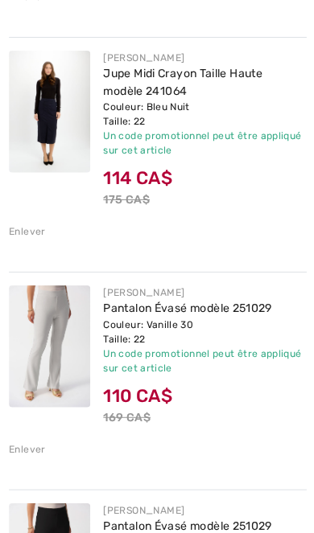
scroll to position [1626, 0]
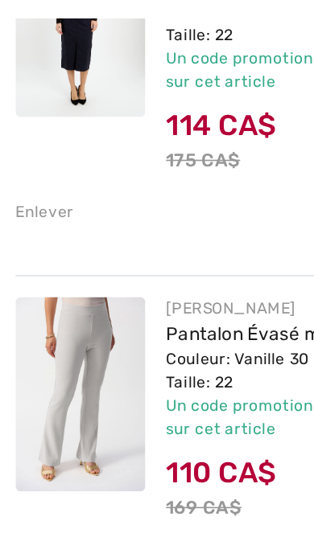
click at [143, 261] on link "Pantalon Évasé modèle 251029" at bounding box center [186, 268] width 167 height 14
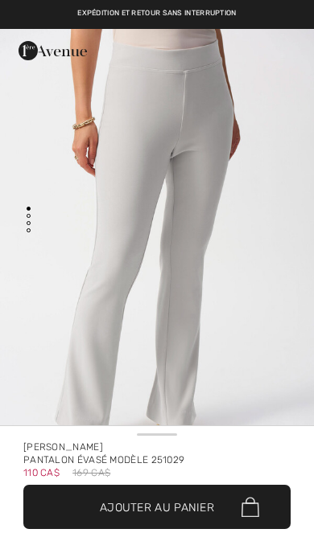
checkbox input "true"
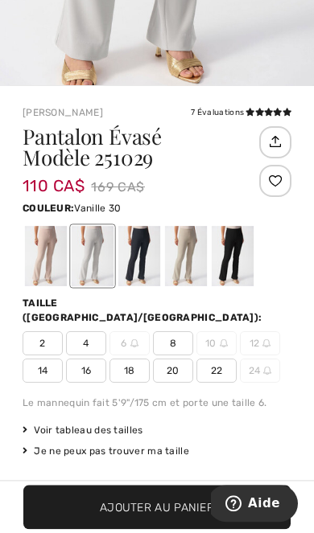
click at [167, 359] on span "20" at bounding box center [173, 371] width 40 height 24
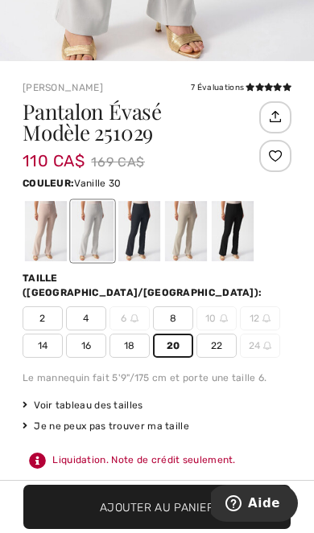
scroll to position [404, 0]
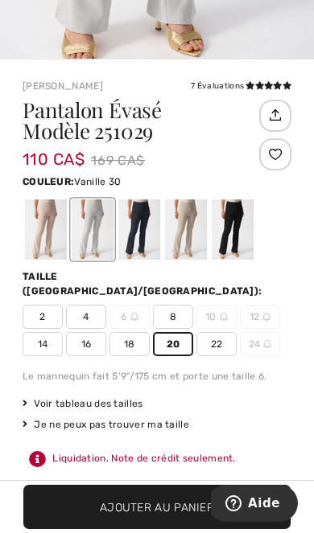
click at [189, 498] on span "✔ Ajouté au panier Ajouter au panier" at bounding box center [156, 507] width 267 height 44
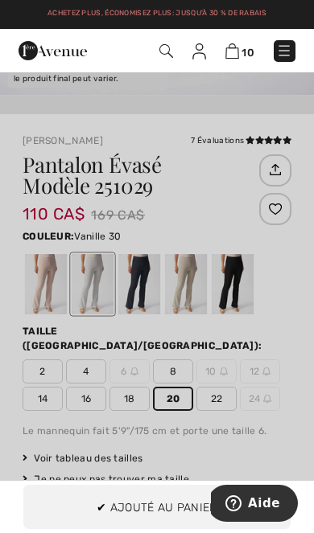
click at [289, 373] on div at bounding box center [157, 266] width 314 height 533
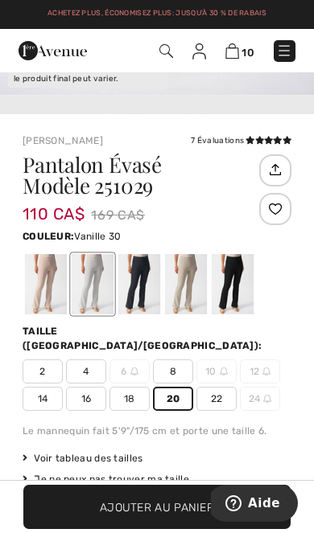
click at [233, 57] on img at bounding box center [232, 50] width 14 height 15
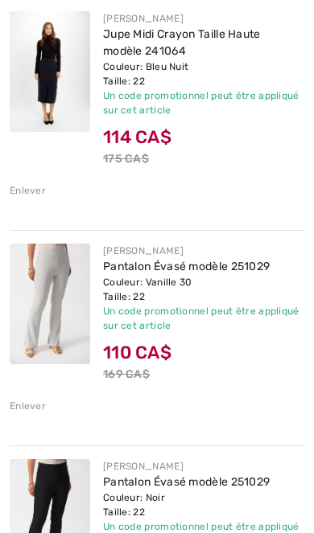
scroll to position [1629, 0]
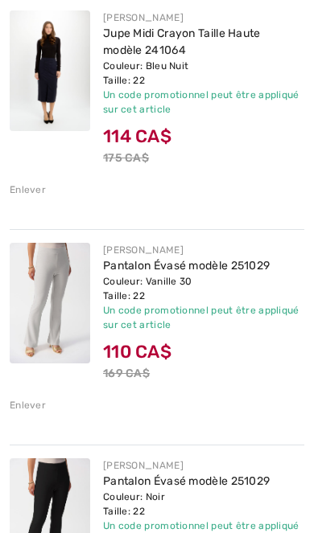
click at [30, 407] on div "Enlever" at bounding box center [28, 405] width 36 height 14
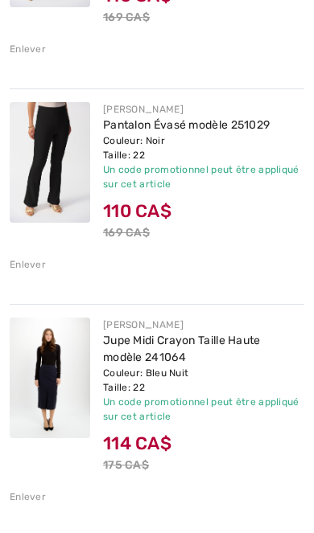
scroll to position [1323, 0]
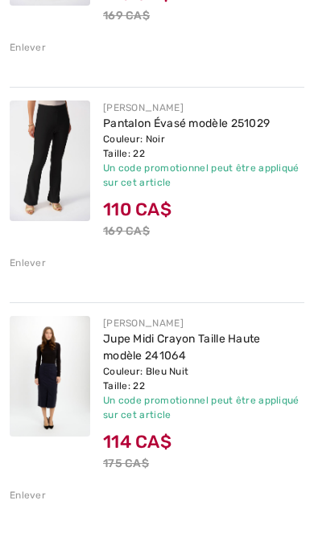
click at [146, 355] on link "Jupe Midi Crayon Taille Haute modèle 241064" at bounding box center [182, 347] width 158 height 31
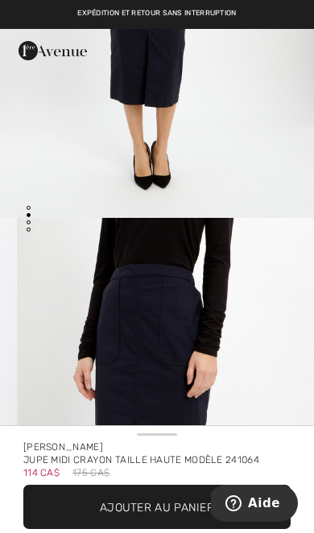
click at [177, 509] on span "Ajouter au panier" at bounding box center [157, 507] width 114 height 17
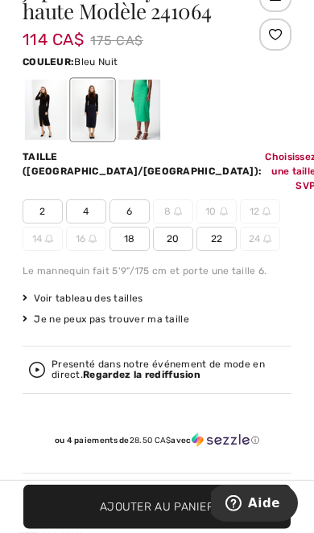
scroll to position [574, 0]
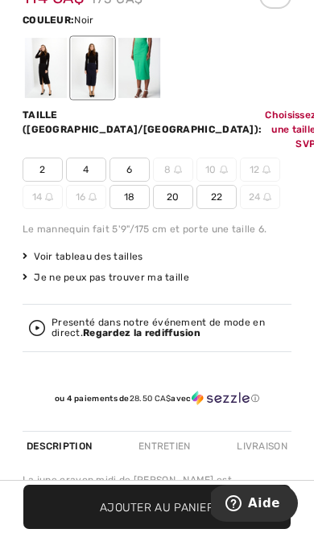
click at [34, 80] on div at bounding box center [46, 68] width 42 height 60
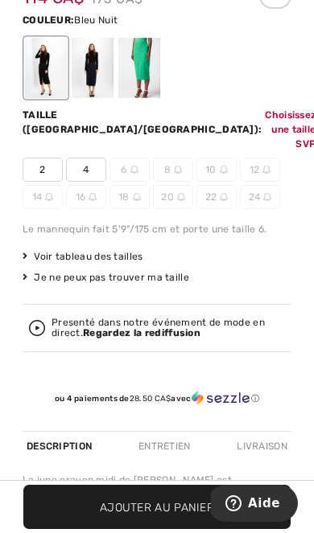
click at [92, 71] on div at bounding box center [93, 68] width 42 height 60
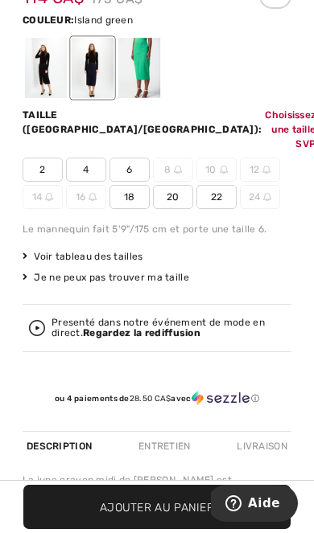
click at [146, 67] on div at bounding box center [139, 68] width 42 height 60
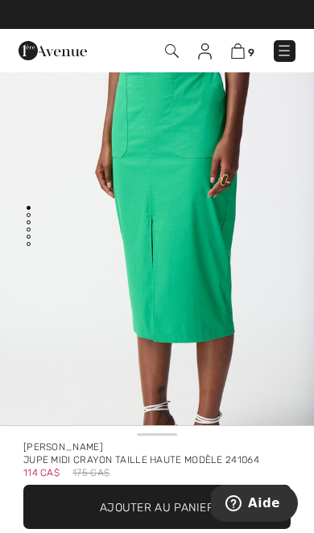
click at [238, 53] on img at bounding box center [238, 50] width 14 height 15
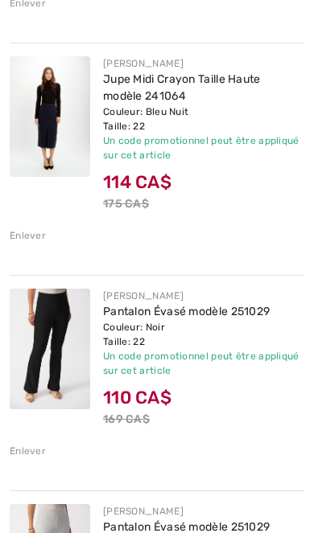
scroll to position [1583, 0]
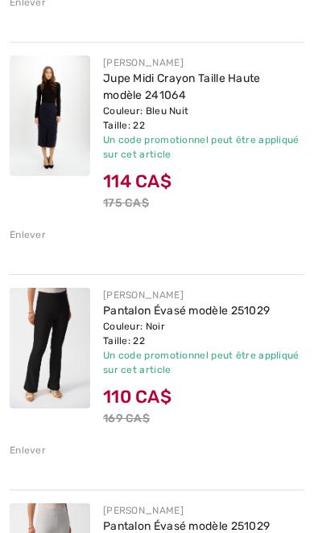
click at [29, 449] on div "Enlever" at bounding box center [28, 450] width 36 height 14
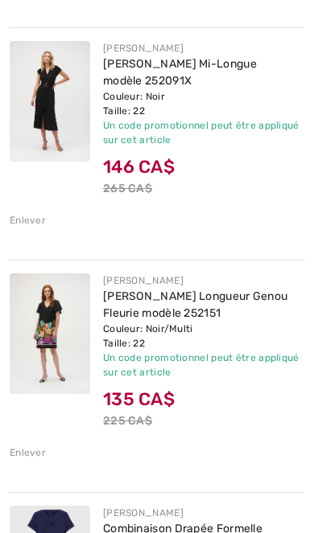
scroll to position [472, 0]
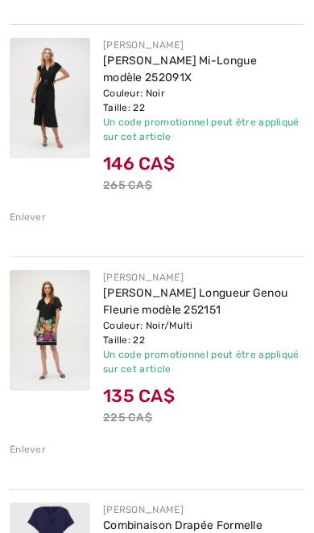
click at [56, 341] on img at bounding box center [50, 330] width 80 height 121
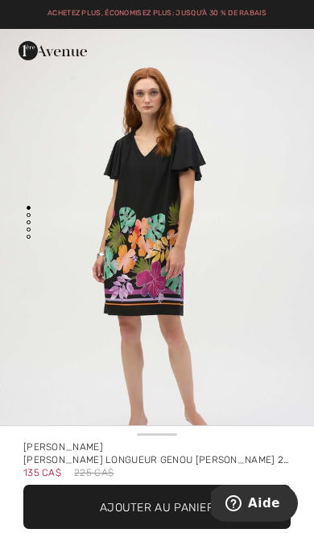
scroll to position [60, 0]
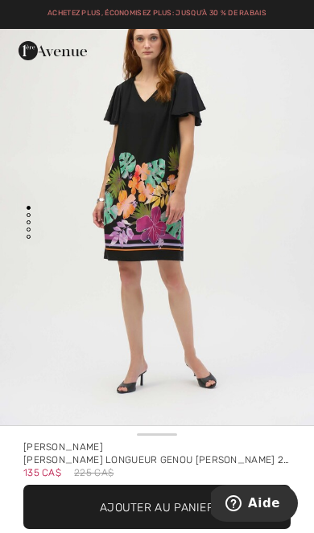
click at [222, 317] on img "1 / 4" at bounding box center [157, 204] width 314 height 470
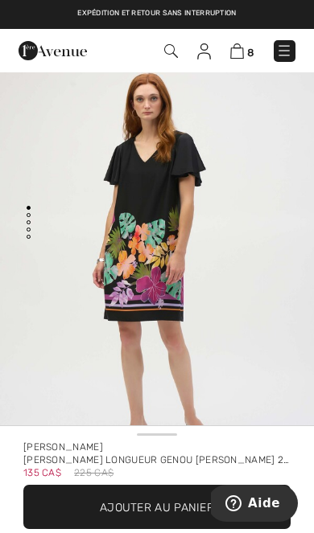
click at [241, 50] on img at bounding box center [237, 50] width 14 height 15
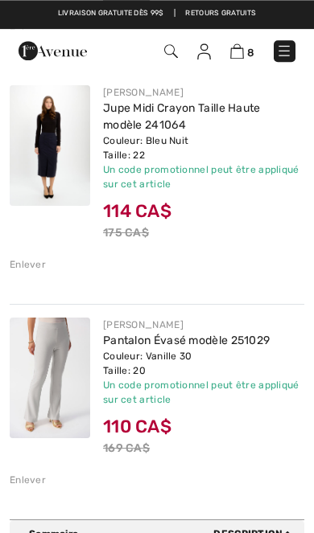
scroll to position [1554, 0]
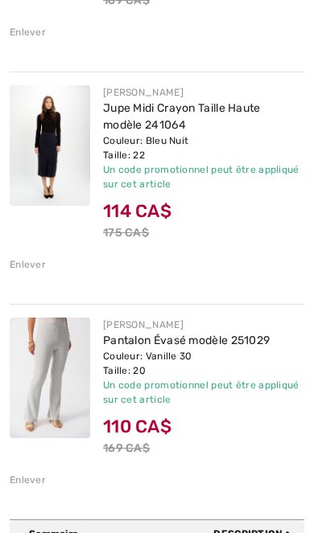
click at [23, 480] on div "Enlever" at bounding box center [28, 480] width 36 height 14
